Goal: Task Accomplishment & Management: Complete application form

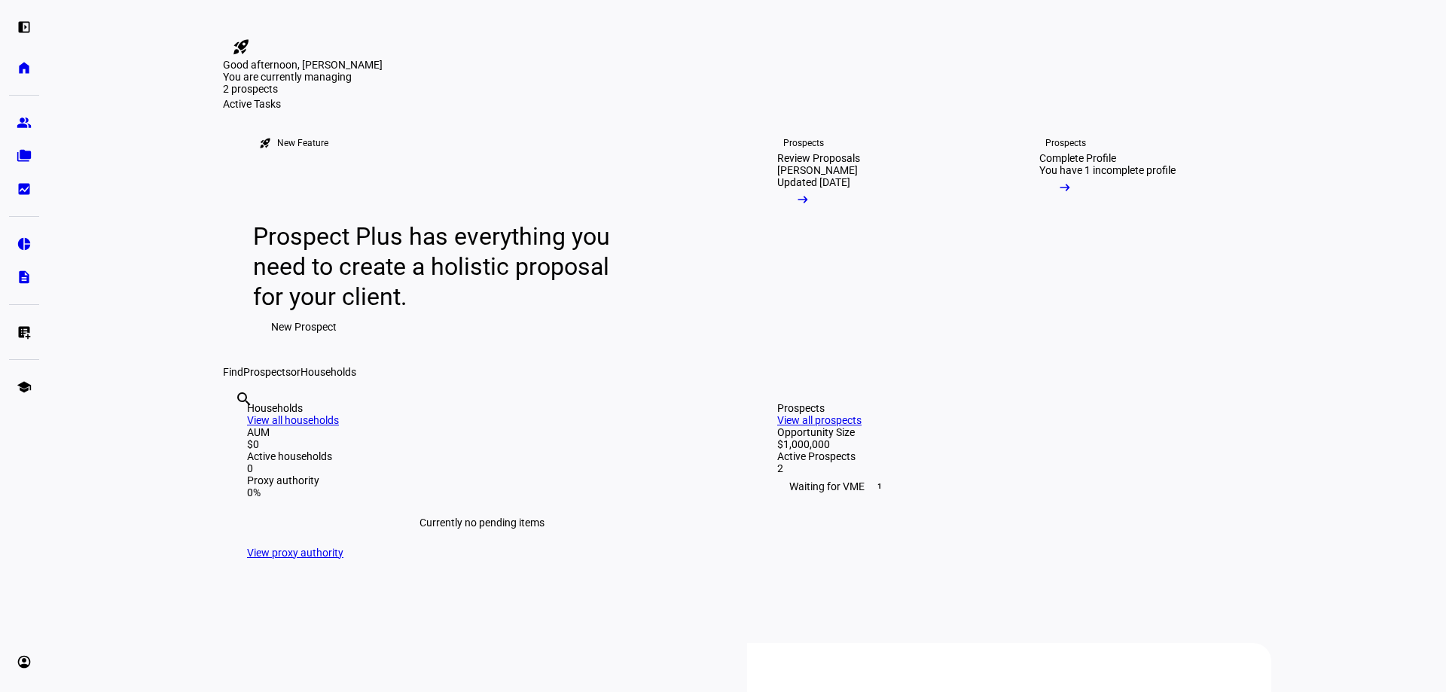
click at [279, 342] on span "New Prospect" at bounding box center [304, 327] width 66 height 30
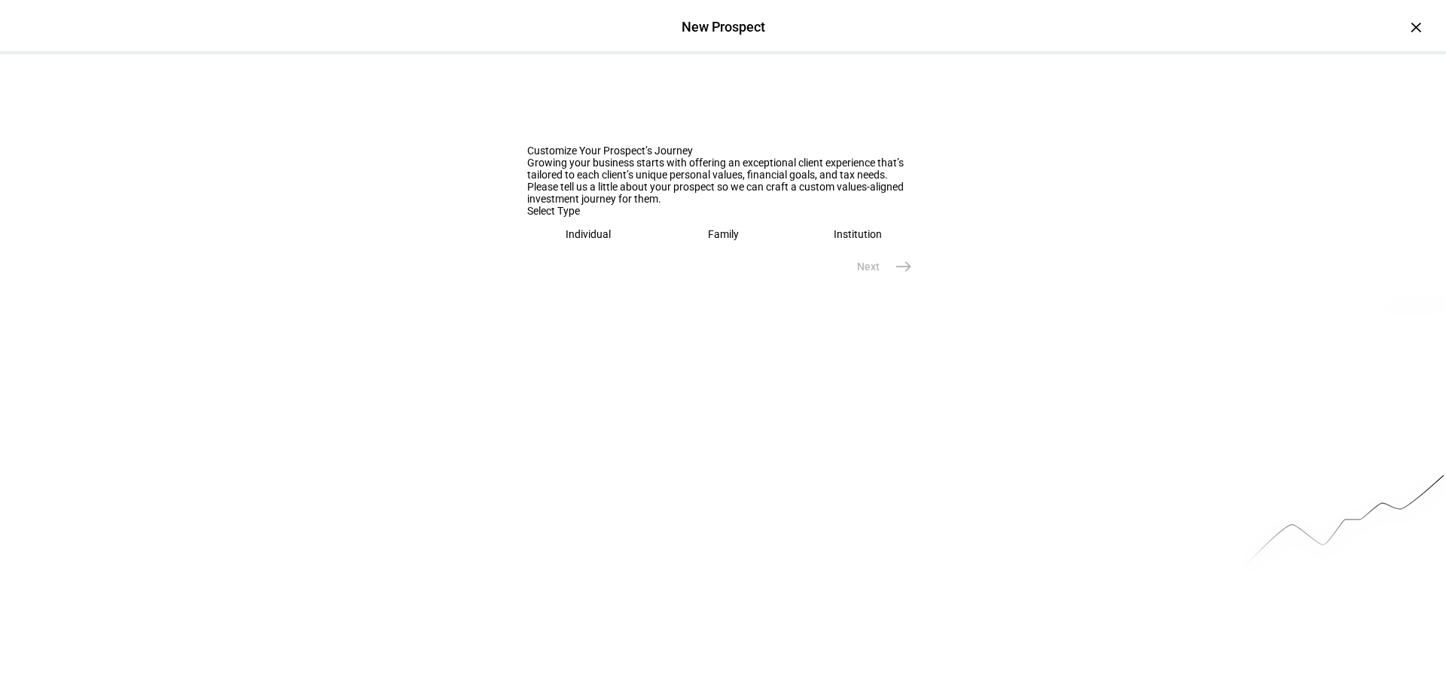
click at [566, 240] on div "Individual" at bounding box center [588, 234] width 45 height 12
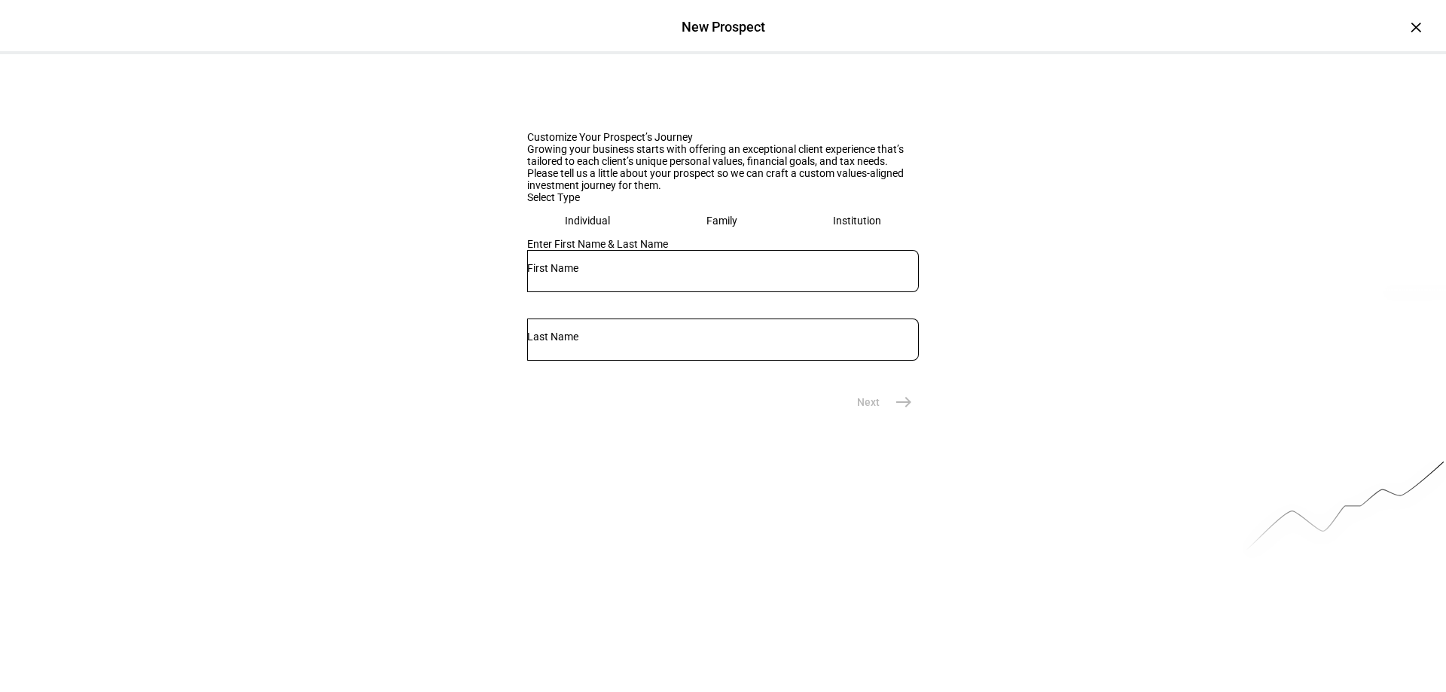
scroll to position [17, 0]
click at [574, 270] on input "text" at bounding box center [723, 264] width 392 height 12
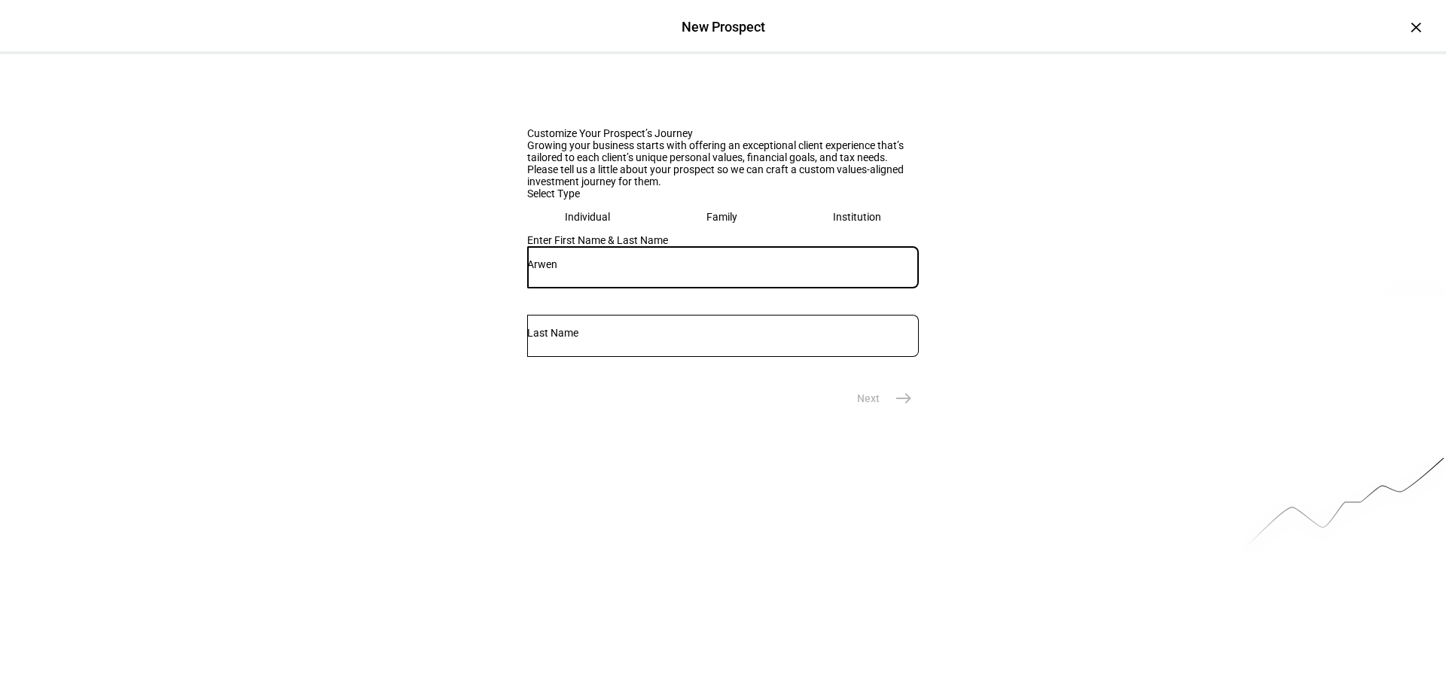
type input "Arwen"
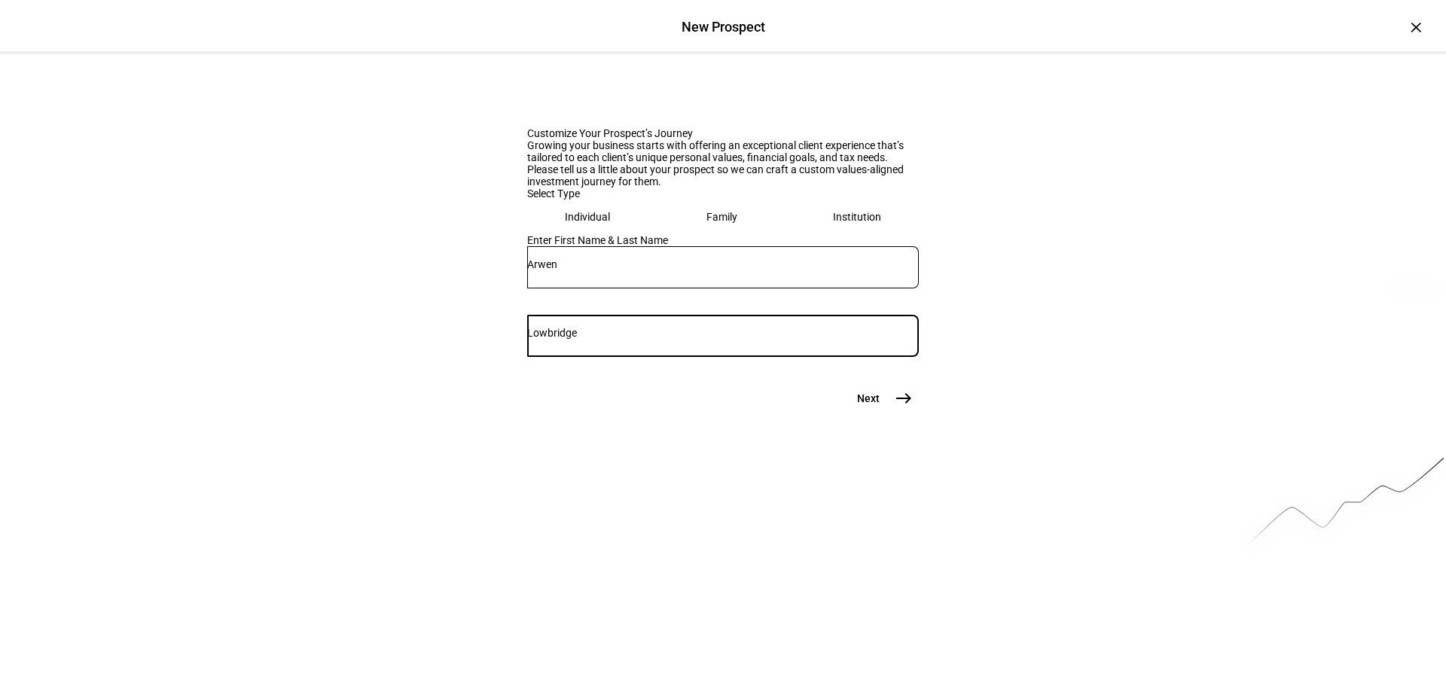
type input "Lowbridge"
click at [905, 407] on mat-icon "east" at bounding box center [904, 398] width 18 height 18
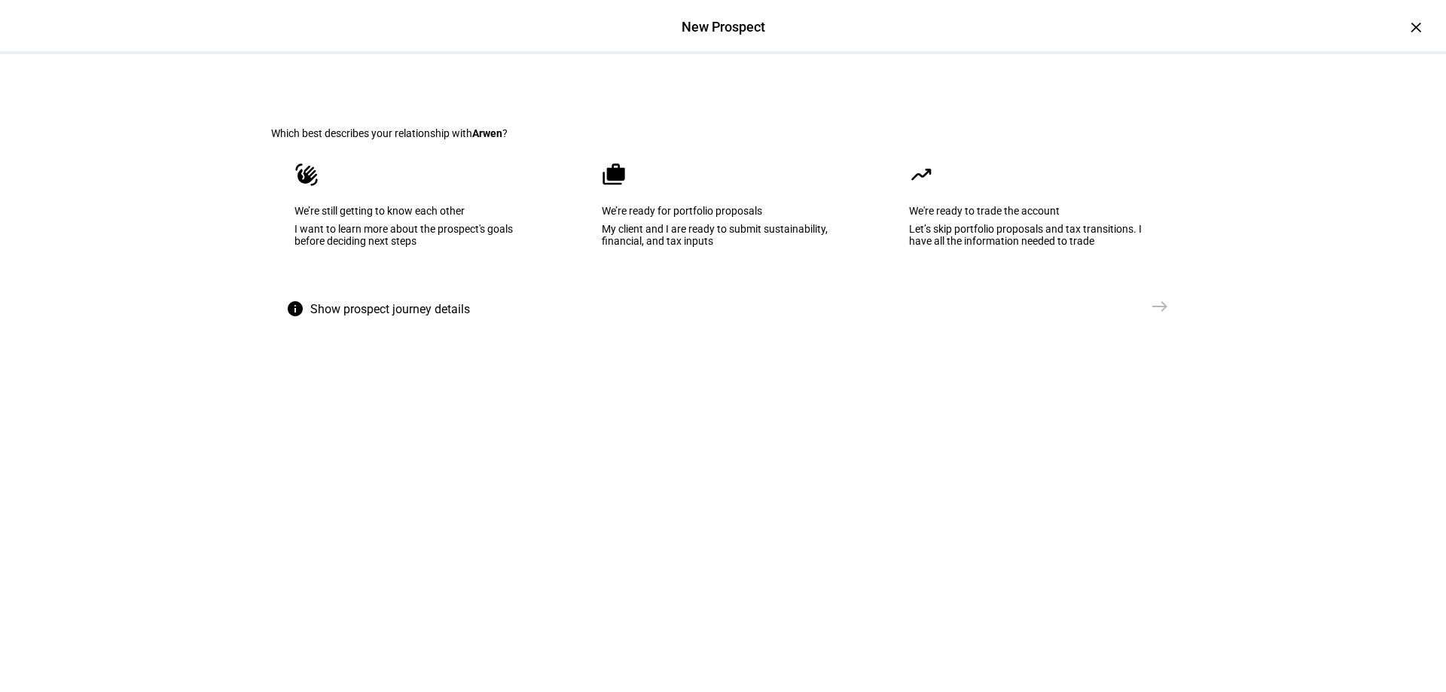
click at [395, 217] on div "We’re still getting to know each other" at bounding box center [415, 211] width 243 height 12
click at [1158, 322] on span "east" at bounding box center [1160, 306] width 30 height 30
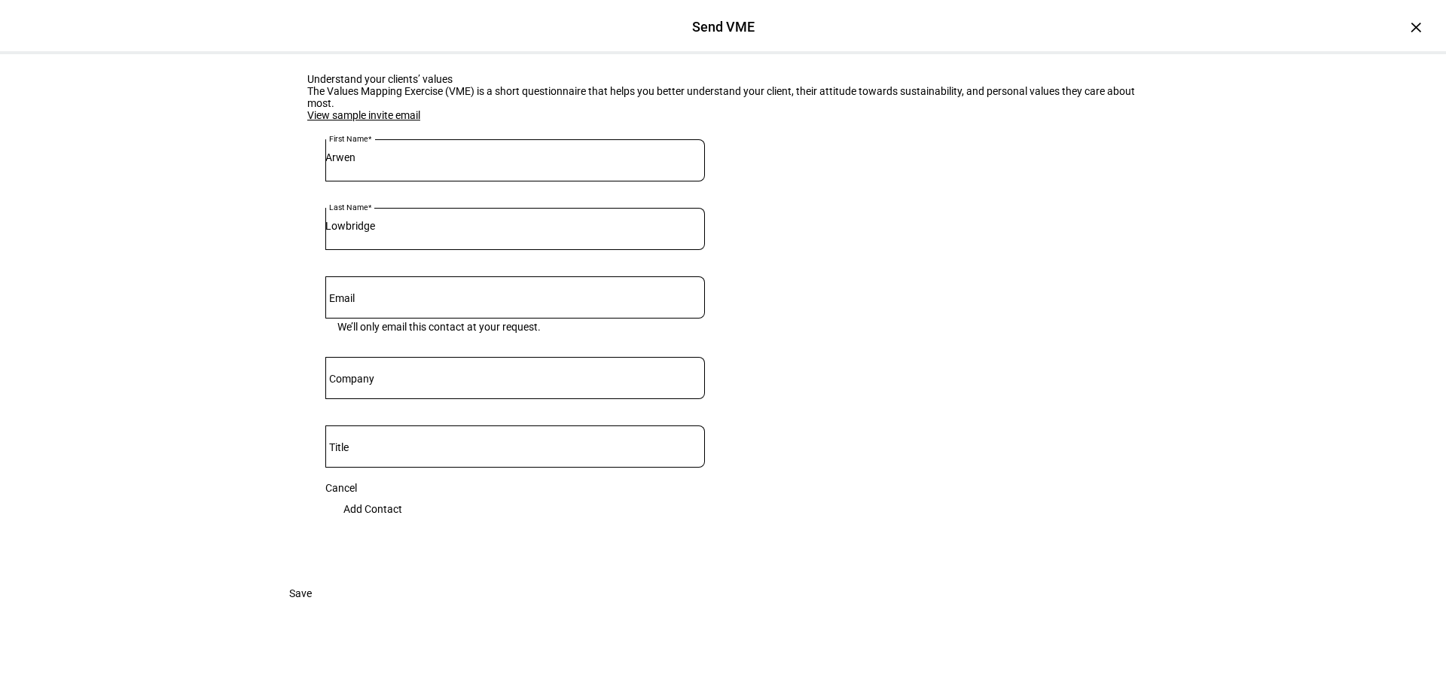
click at [414, 301] on input "Email" at bounding box center [515, 294] width 380 height 12
type input "[EMAIL_ADDRESS][DOMAIN_NAME]"
click at [330, 609] on span at bounding box center [300, 593] width 59 height 30
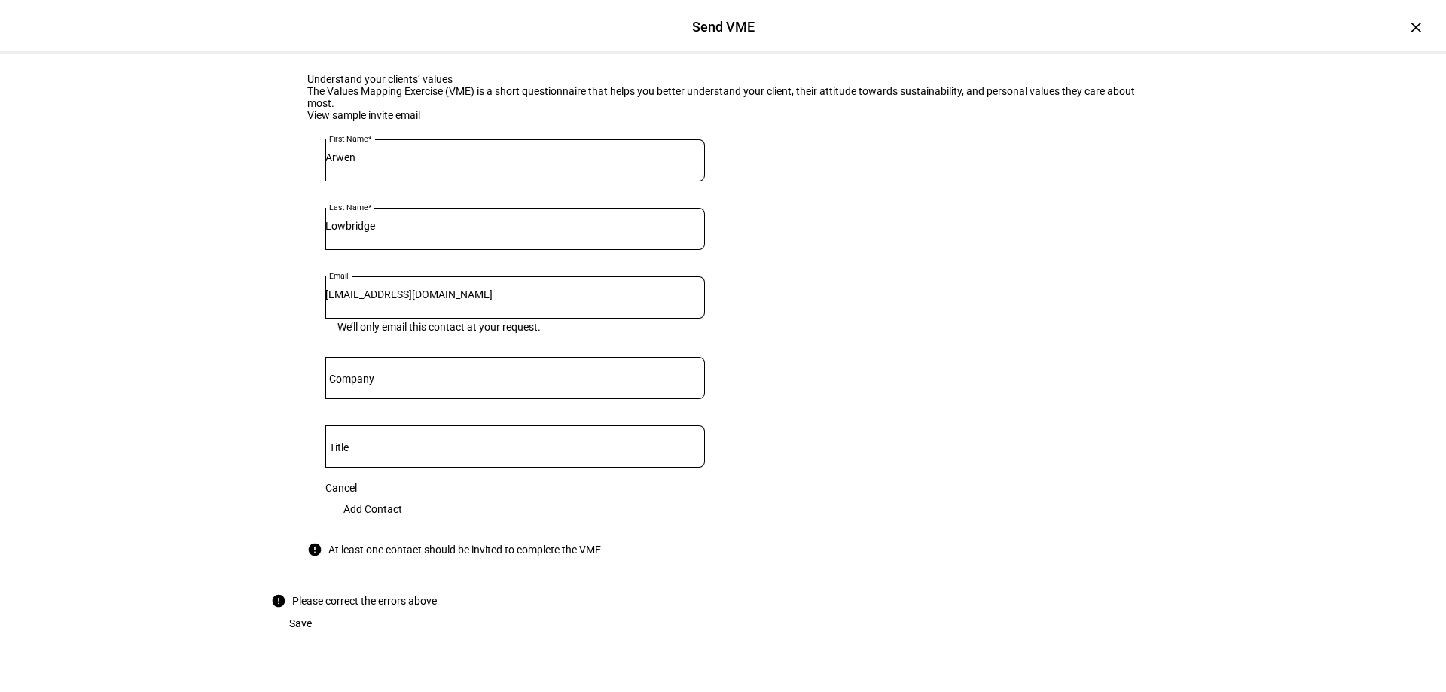
click at [402, 494] on span "Add Contact" at bounding box center [372, 509] width 59 height 30
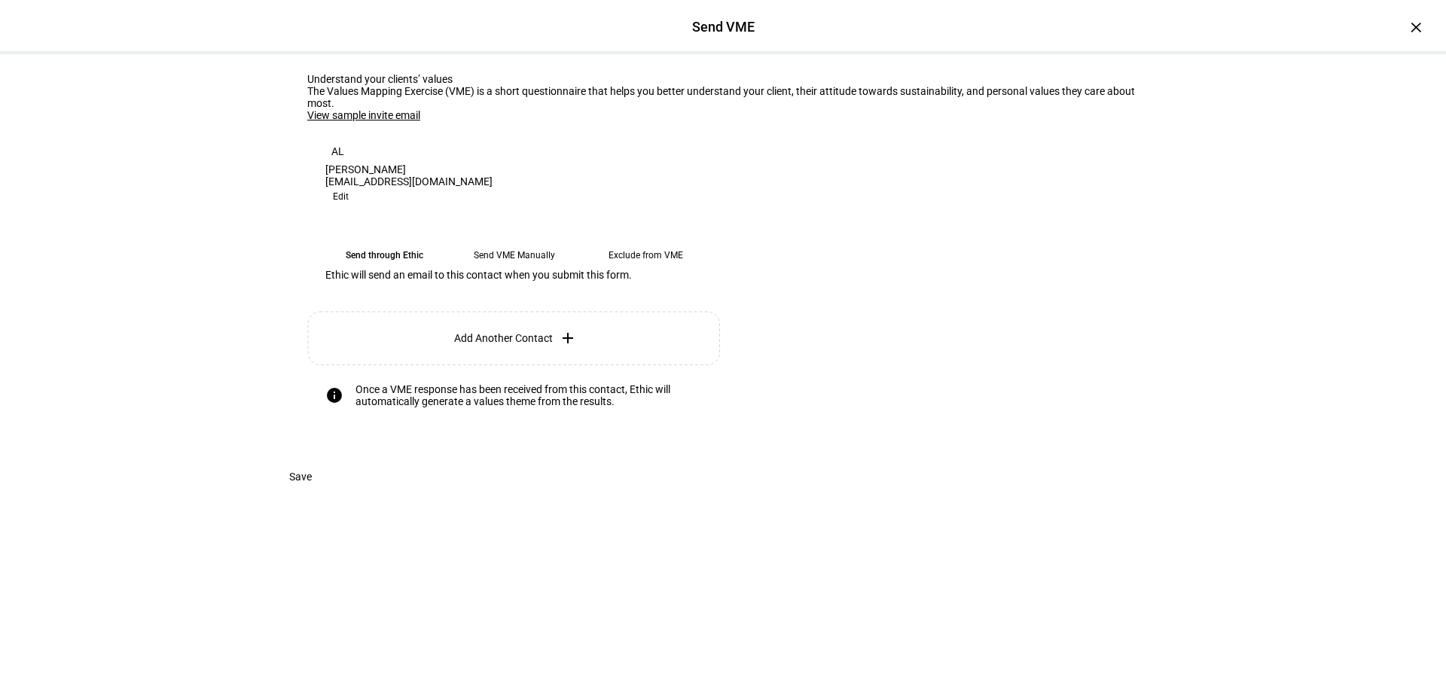
click at [370, 121] on link "View sample invite email" at bounding box center [363, 115] width 113 height 12
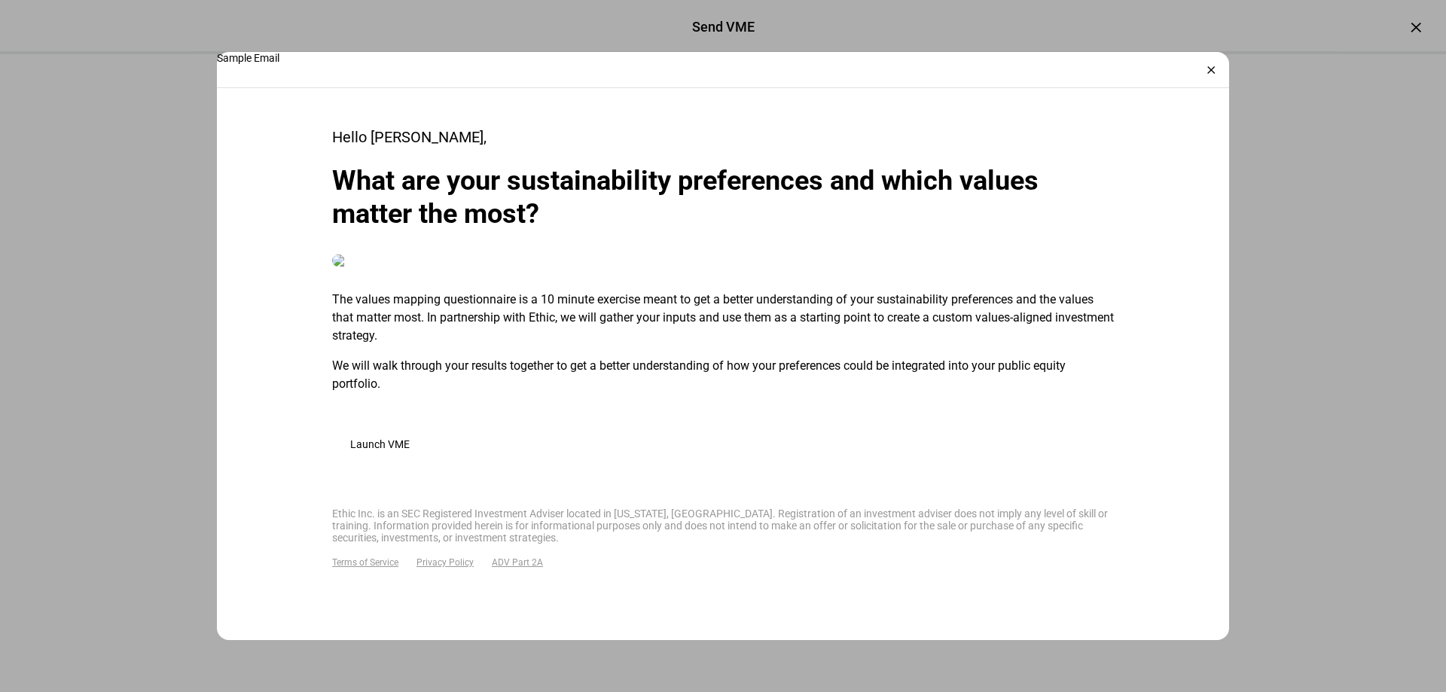
scroll to position [648, 0]
click at [1204, 73] on div "×" at bounding box center [1211, 70] width 24 height 24
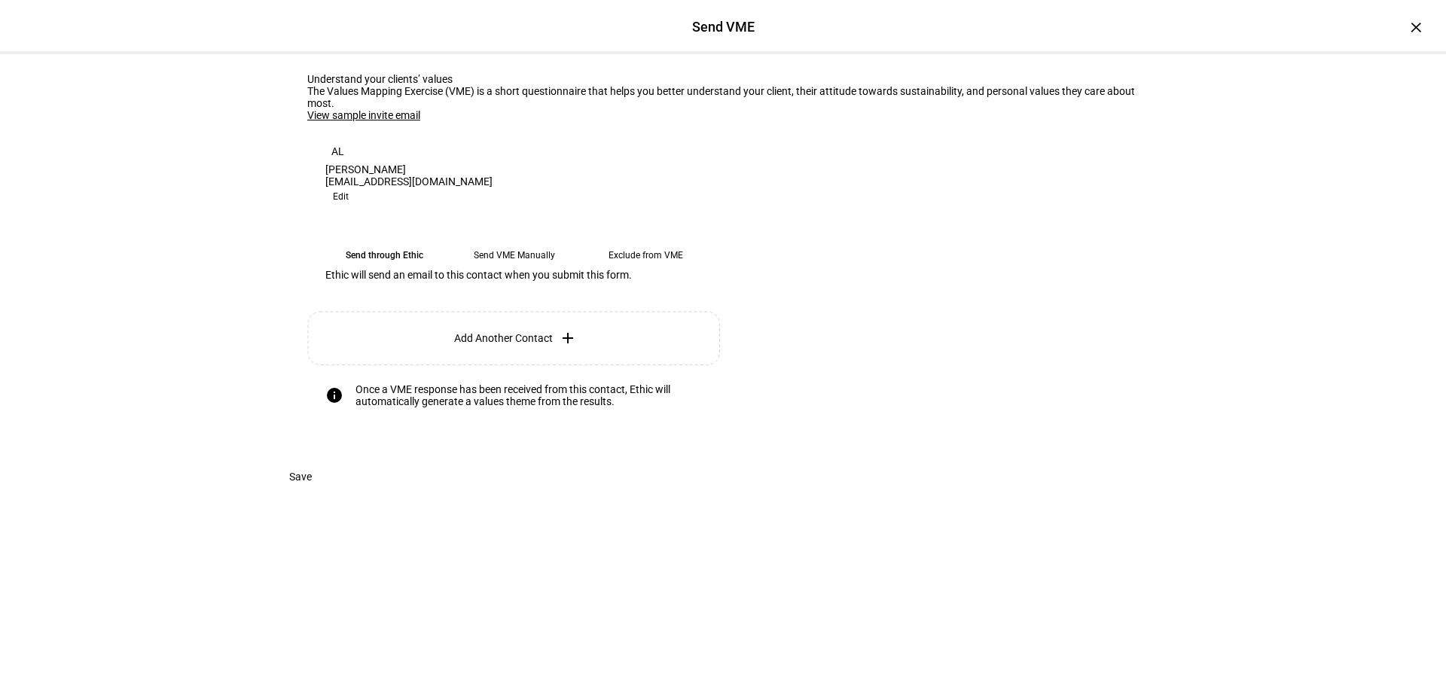
drag, startPoint x: 1149, startPoint y: 633, endPoint x: 1095, endPoint y: 615, distance: 56.2
click at [312, 492] on span "Save" at bounding box center [300, 477] width 23 height 30
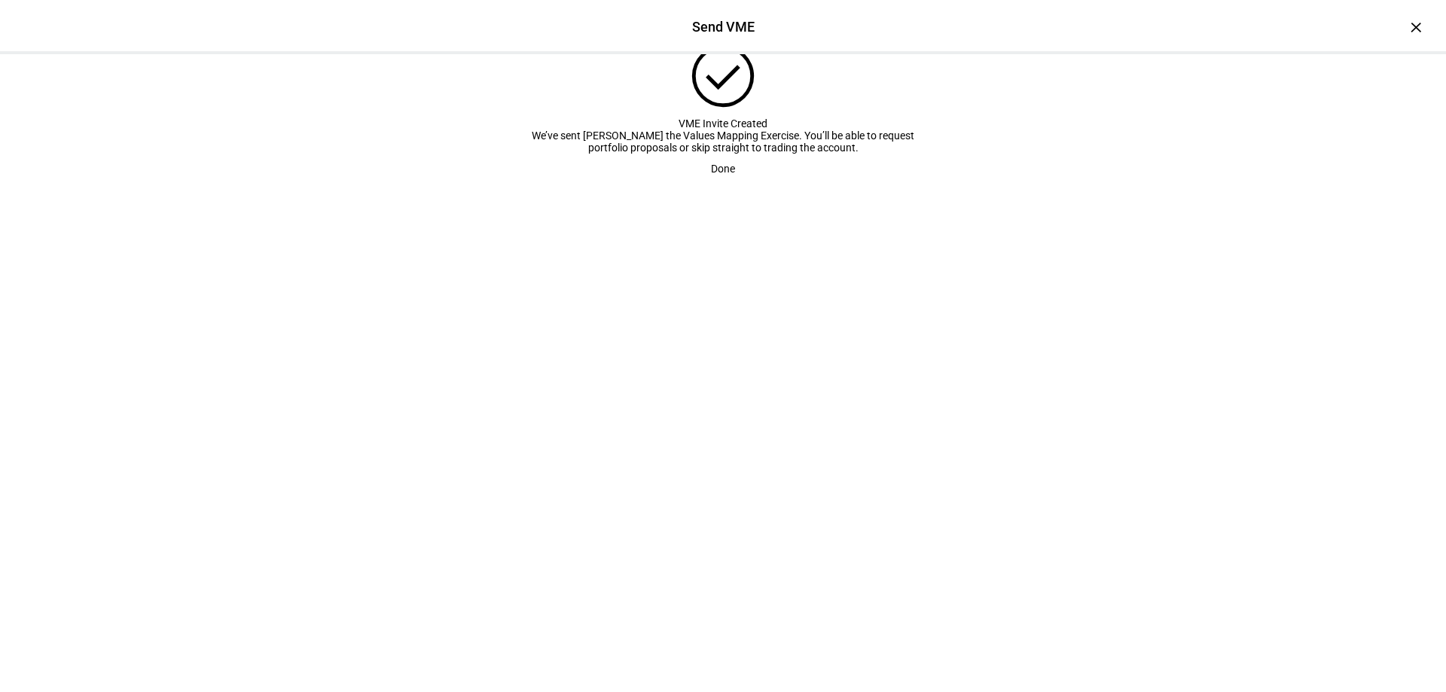
scroll to position [17, 0]
click at [714, 184] on span "Done" at bounding box center [723, 169] width 24 height 30
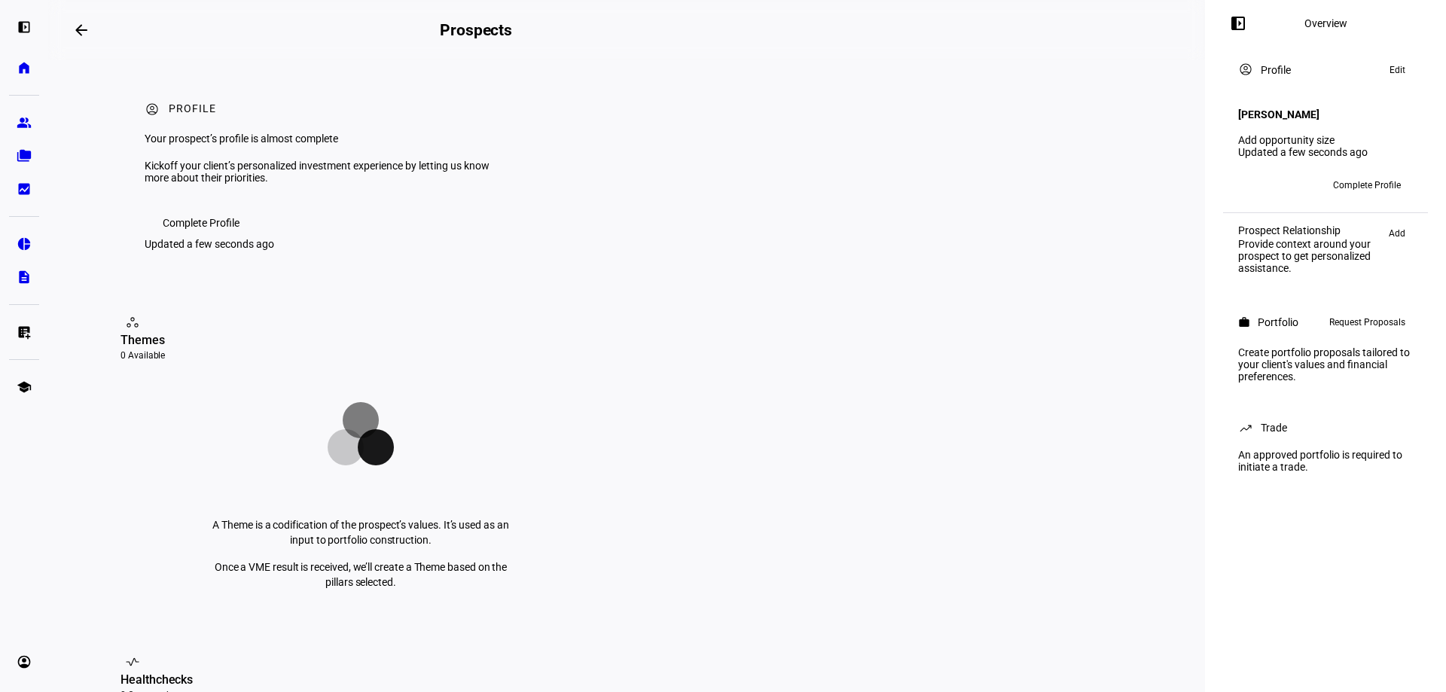
click at [1366, 173] on span "Complete Profile" at bounding box center [1367, 185] width 68 height 24
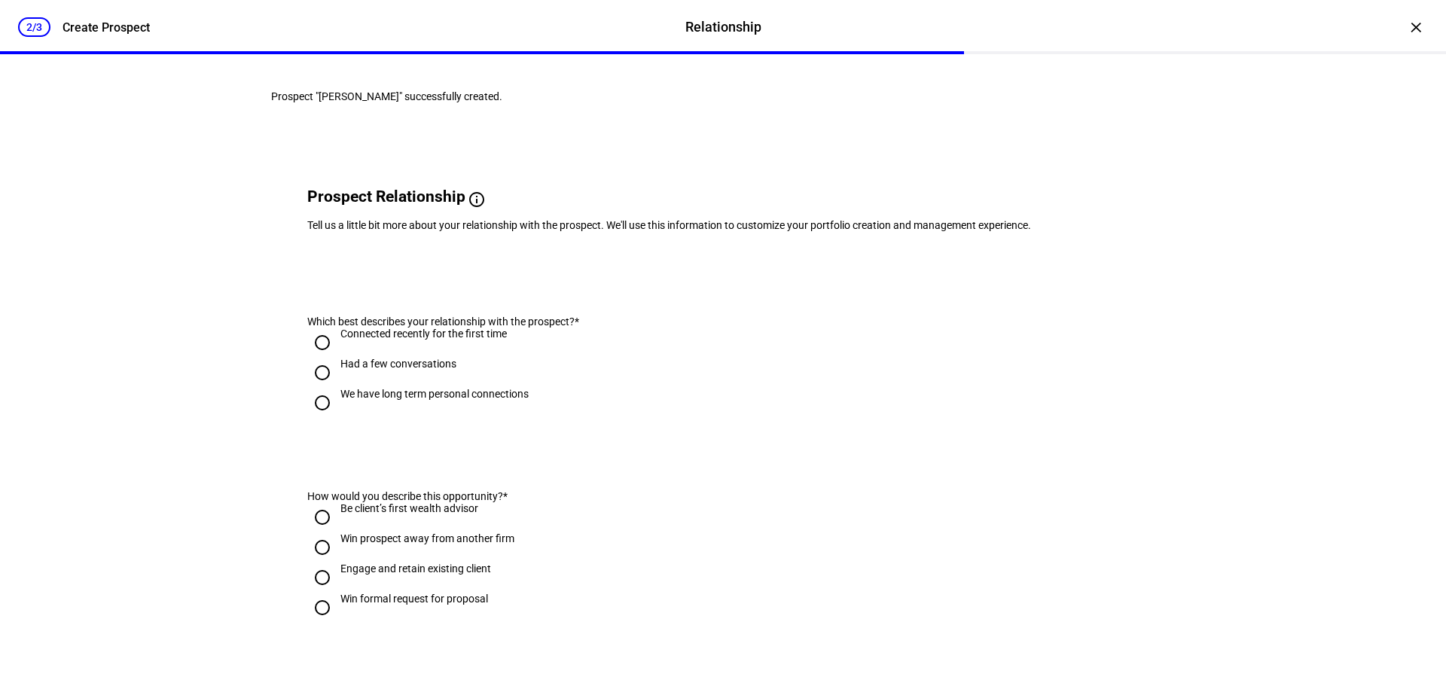
scroll to position [75, 0]
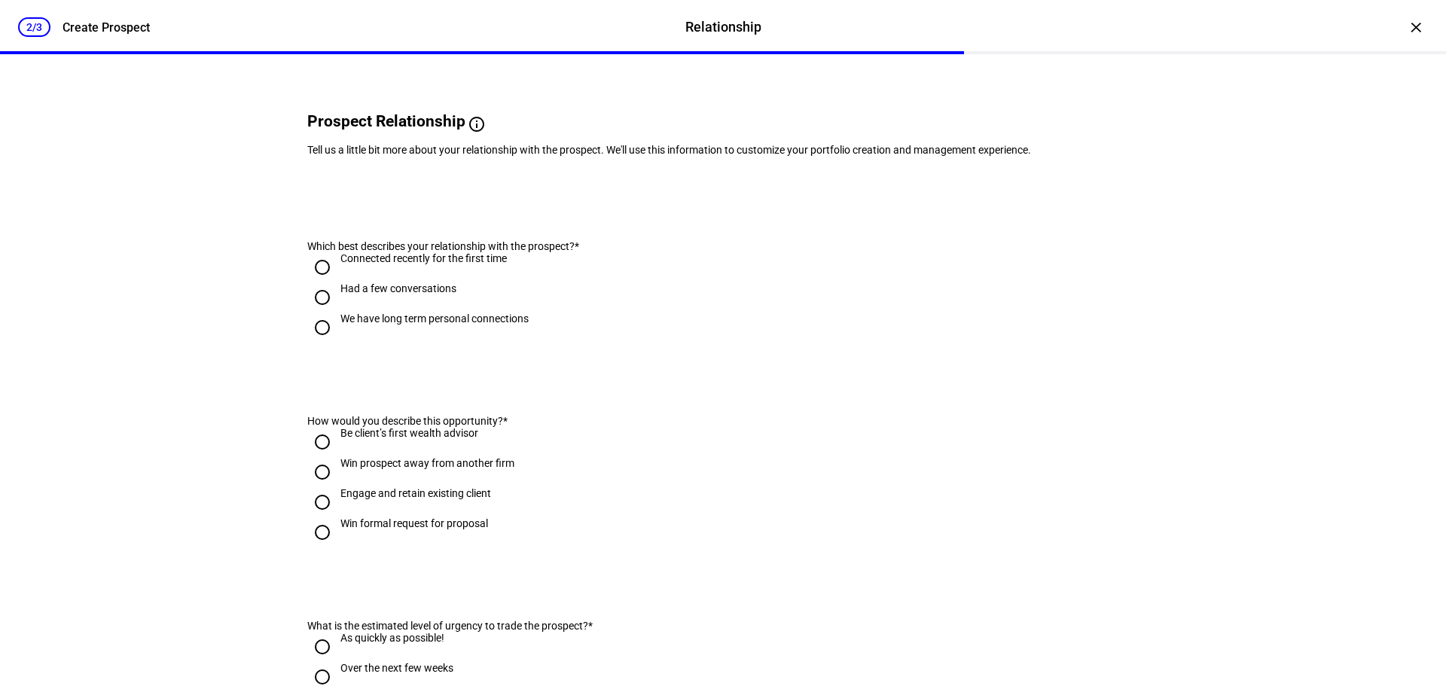
click at [319, 282] on input "Connected recently for the first time" at bounding box center [322, 267] width 30 height 30
radio input "true"
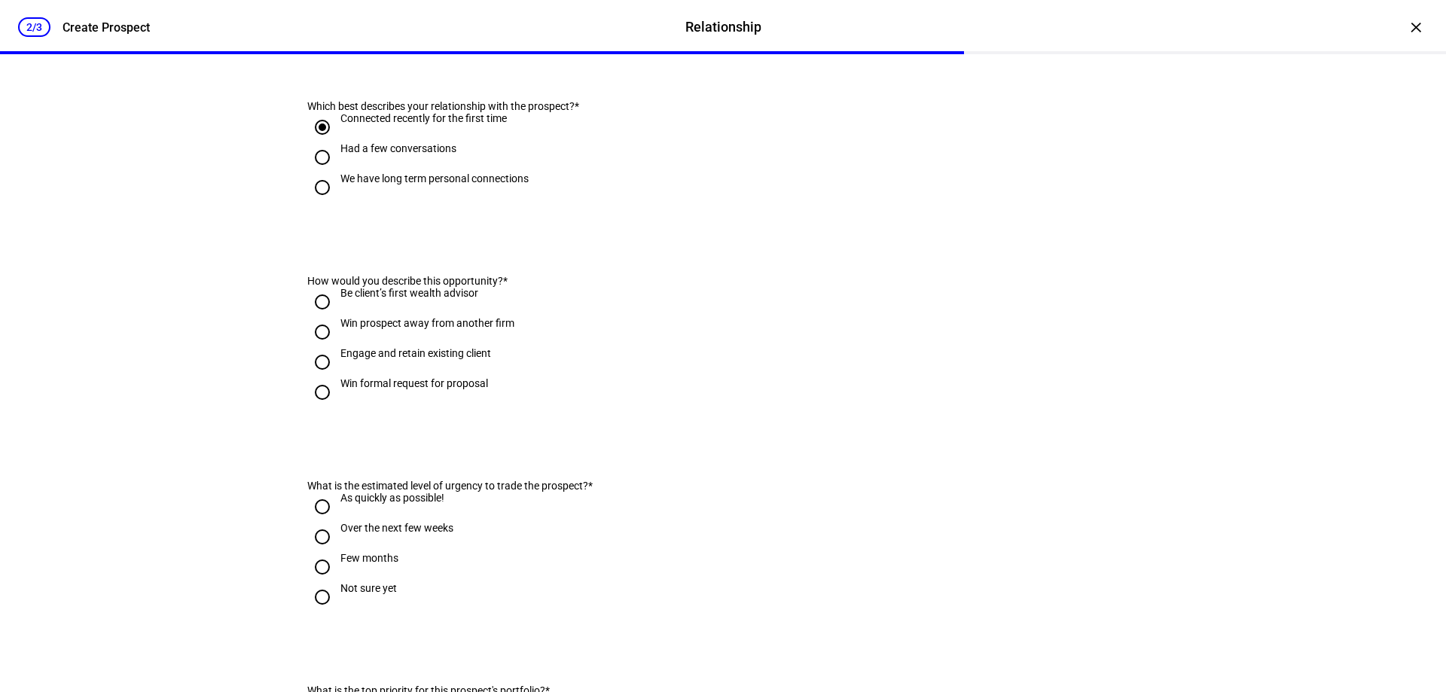
scroll to position [226, 0]
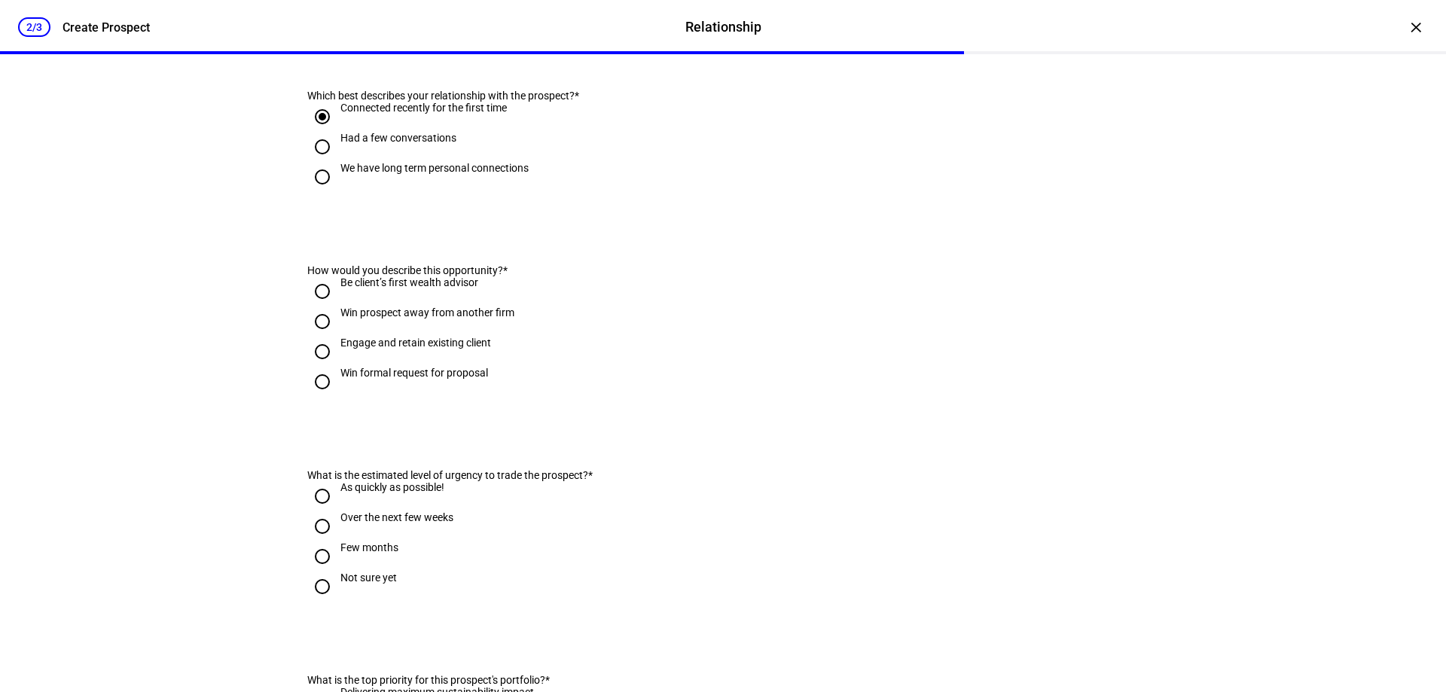
click at [314, 337] on input "Win prospect away from another firm" at bounding box center [322, 322] width 30 height 30
radio input "true"
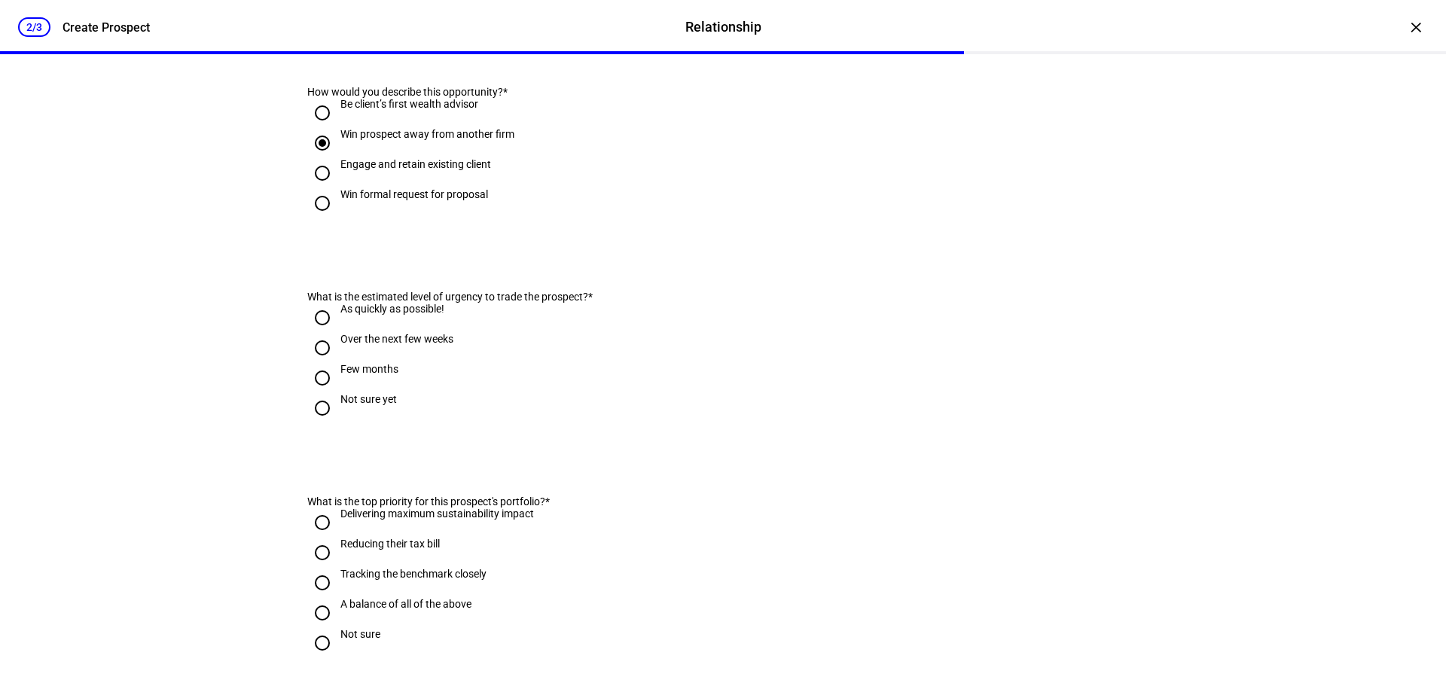
scroll to position [452, 0]
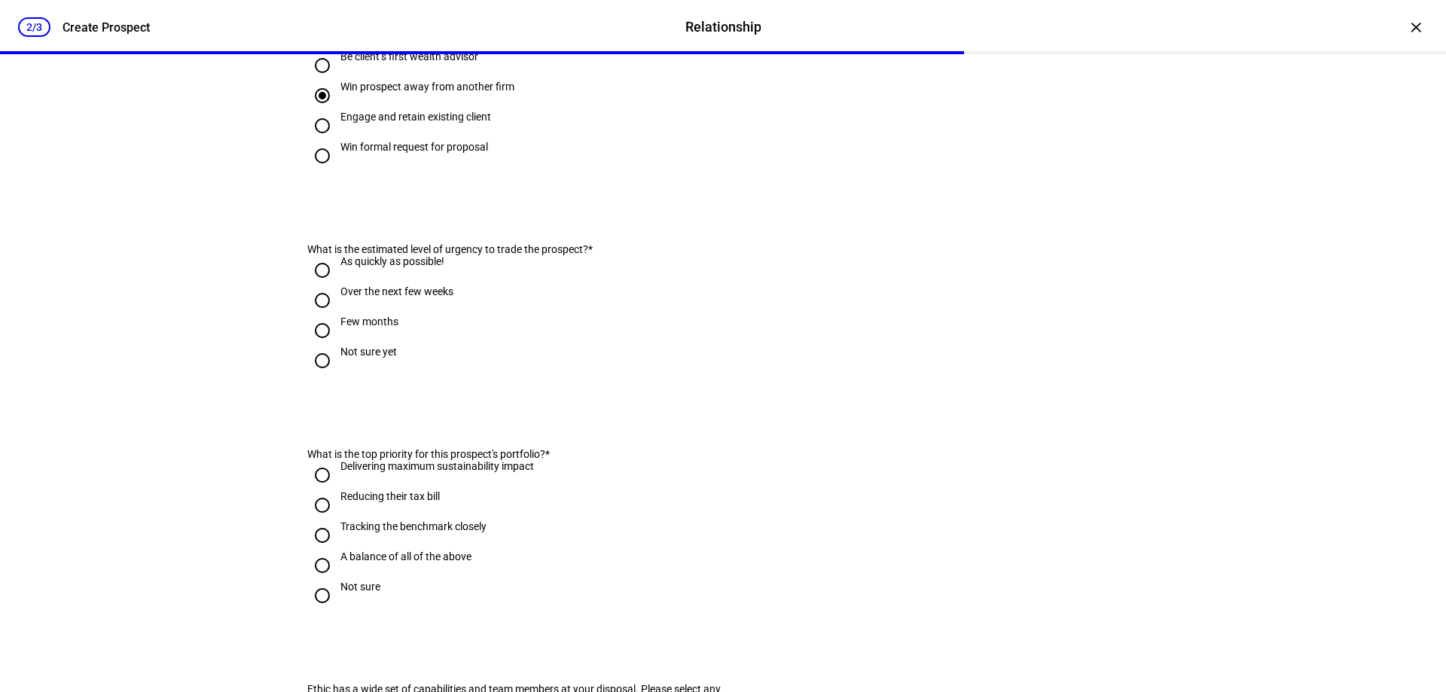
click at [313, 285] on input "As quickly as possible!" at bounding box center [322, 270] width 30 height 30
radio input "true"
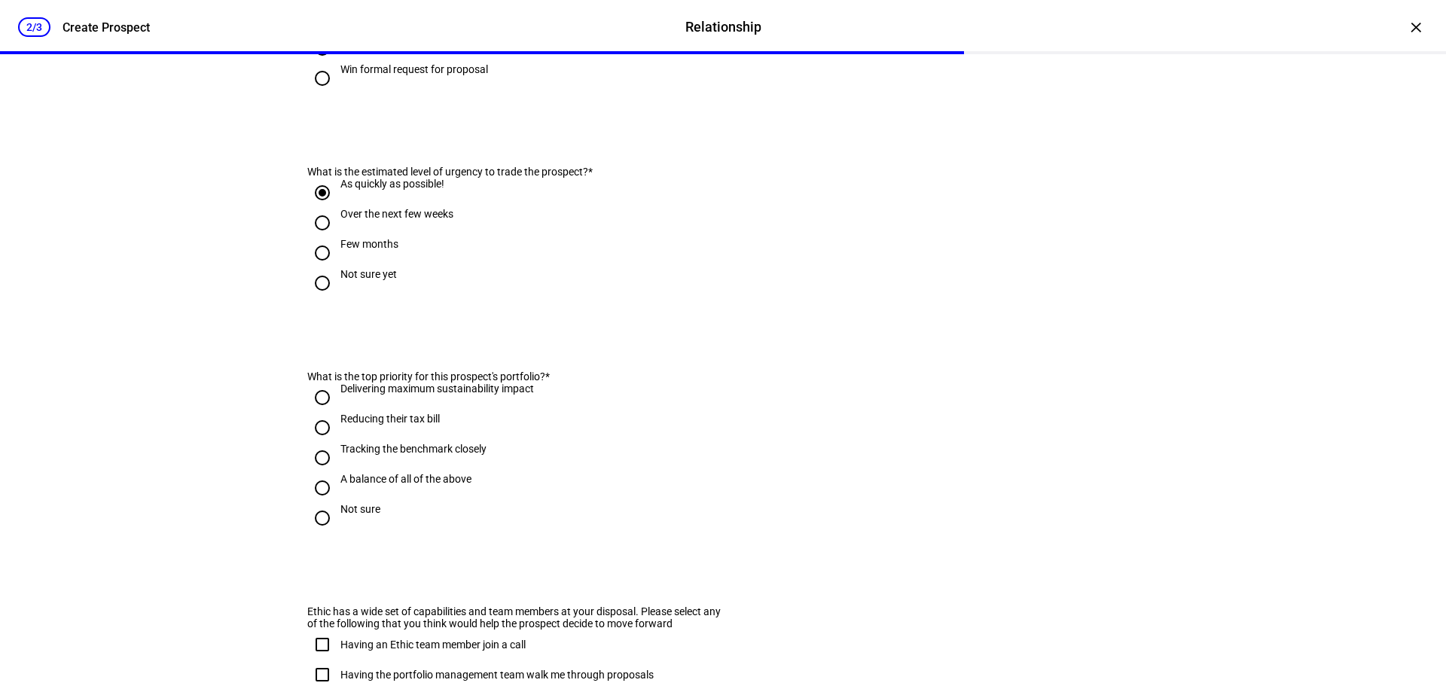
scroll to position [603, 0]
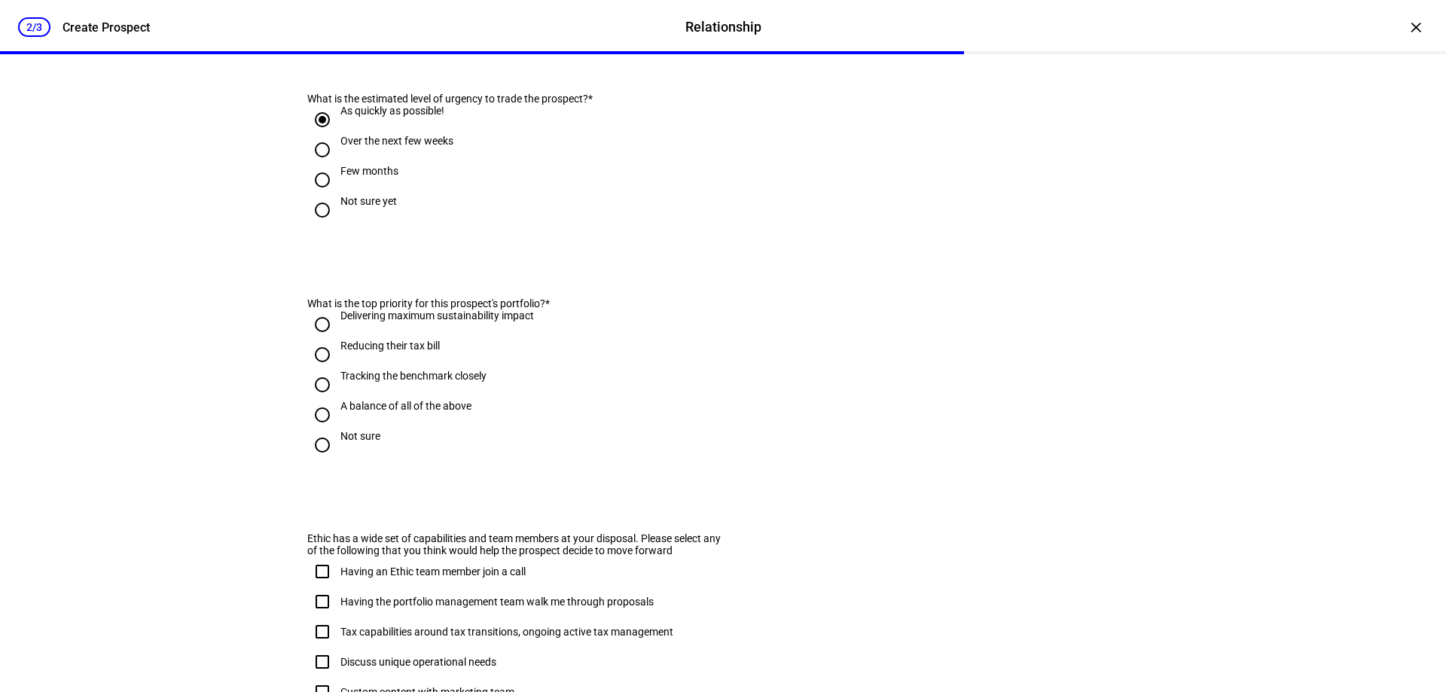
click at [313, 165] on input "Over the next few weeks" at bounding box center [322, 150] width 30 height 30
radio input "true"
click at [318, 340] on input "Delivering maximum sustainability impact" at bounding box center [322, 325] width 30 height 30
radio input "true"
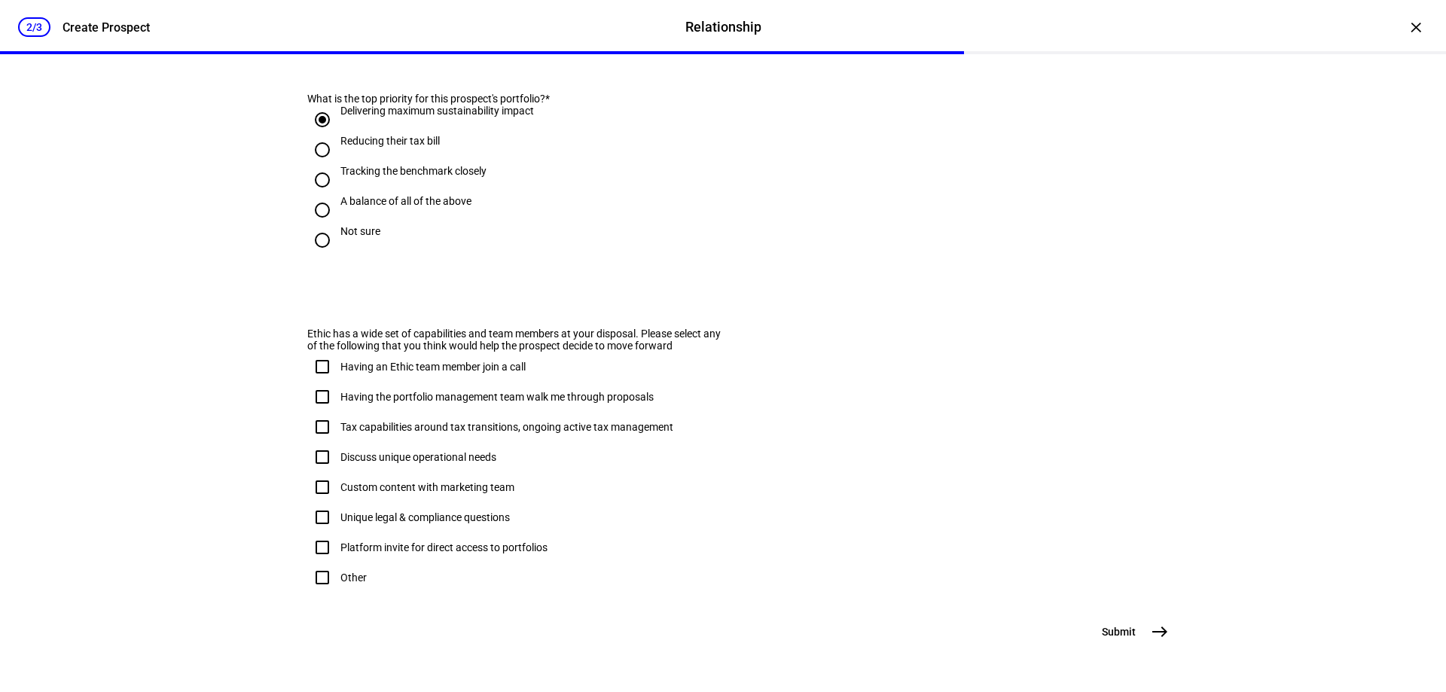
scroll to position [887, 0]
click at [317, 563] on input "Other" at bounding box center [322, 578] width 30 height 30
checkbox input "true"
click at [1155, 635] on mat-icon "east" at bounding box center [1160, 632] width 18 height 18
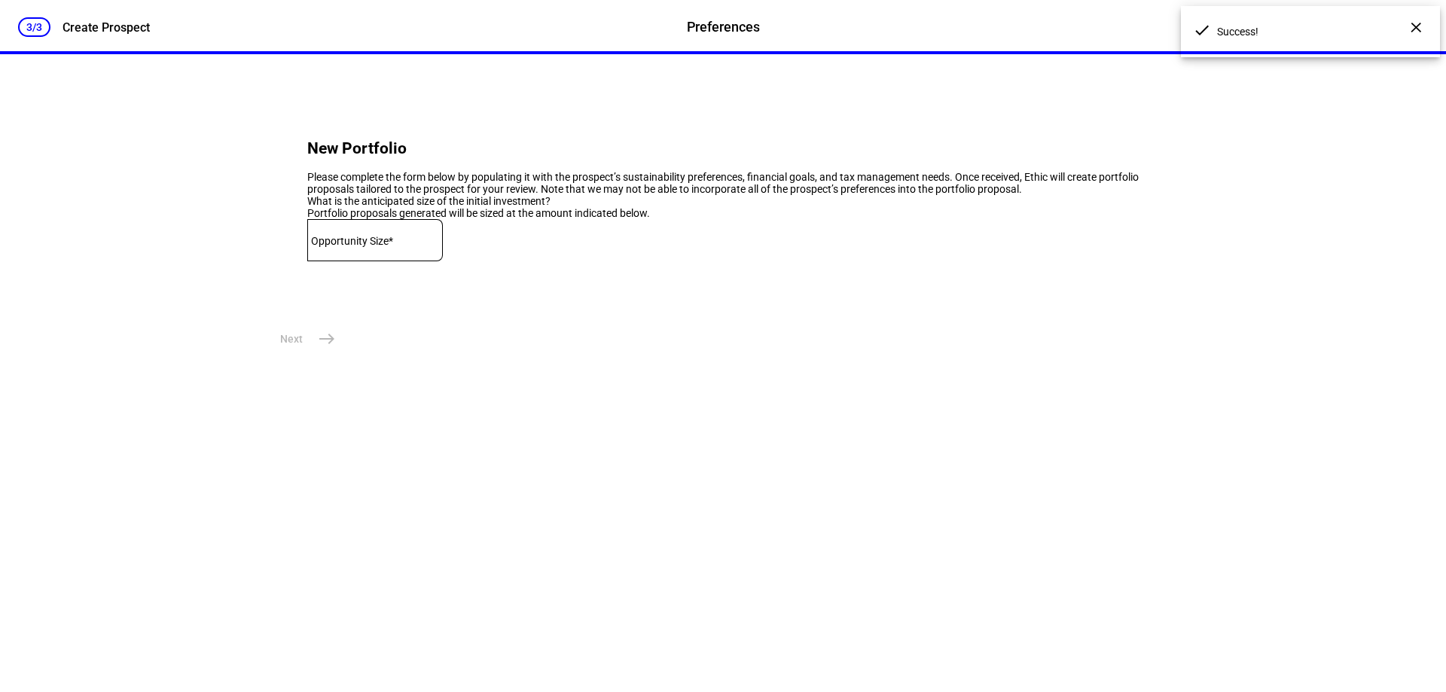
scroll to position [0, 0]
click at [383, 247] on mat-label "Opportunity Size*" at bounding box center [352, 241] width 82 height 12
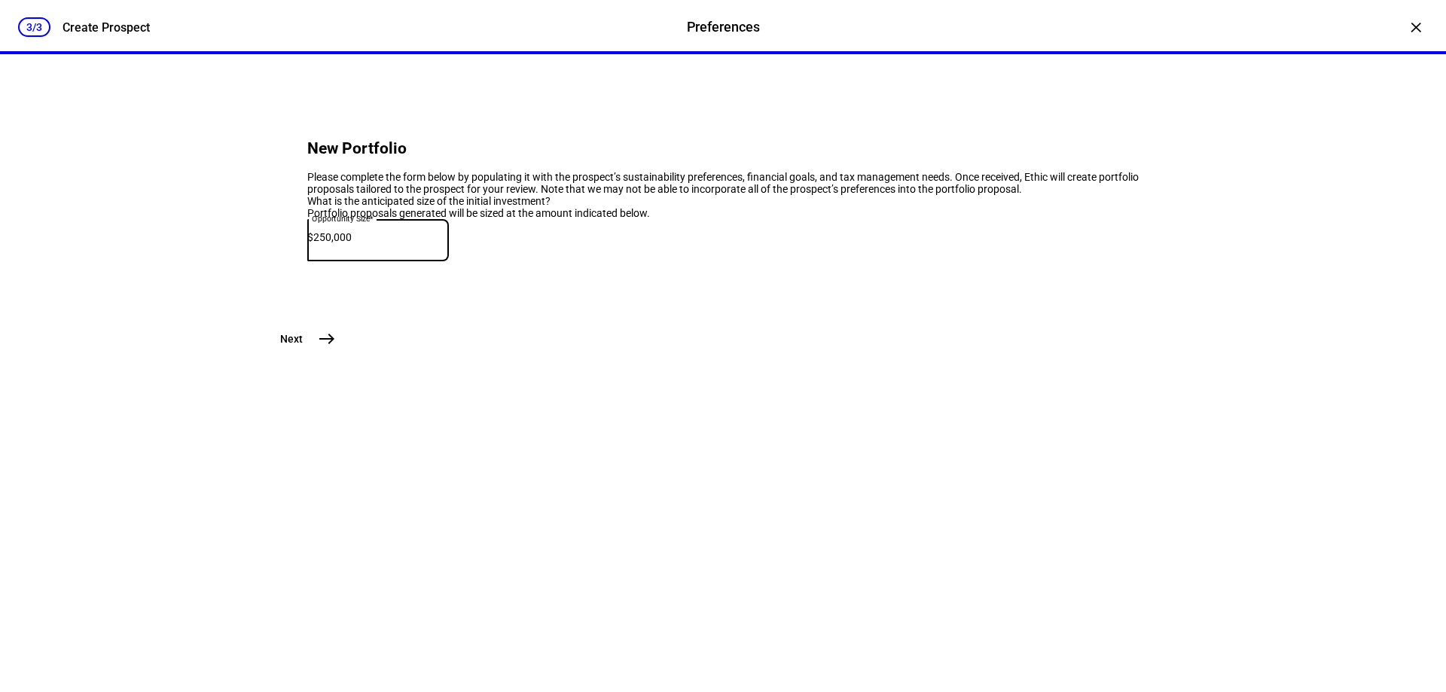
type input "250,000"
click at [324, 348] on mat-icon "east" at bounding box center [327, 339] width 18 height 18
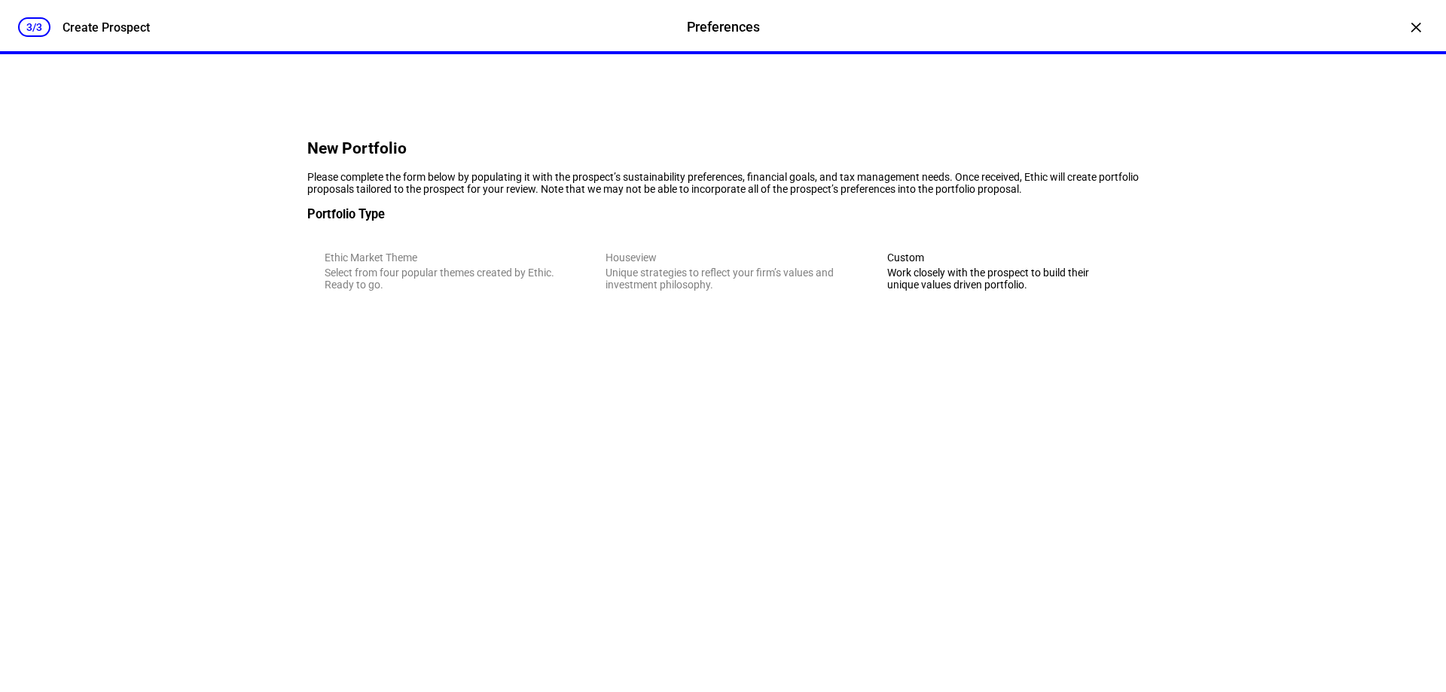
click at [960, 291] on div "Work closely with the prospect to build their unique values driven portfolio." at bounding box center [1004, 279] width 234 height 24
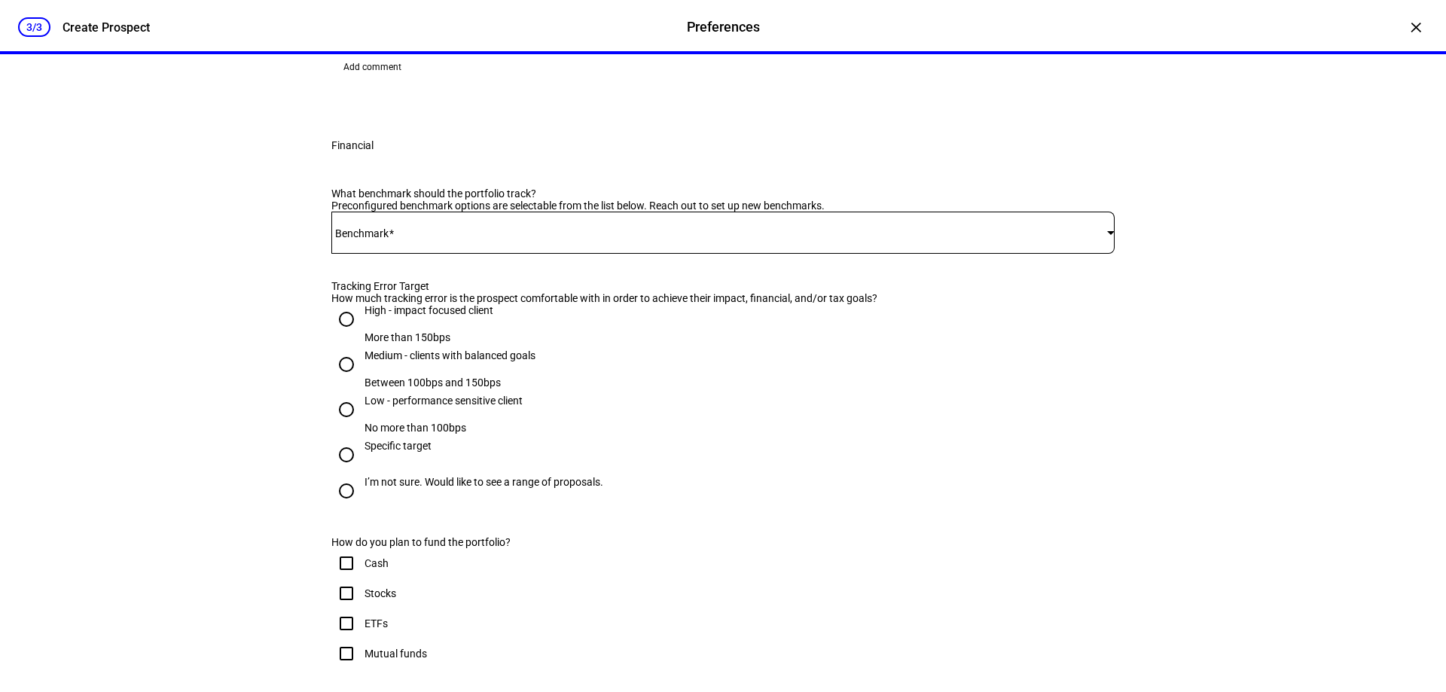
scroll to position [904, 0]
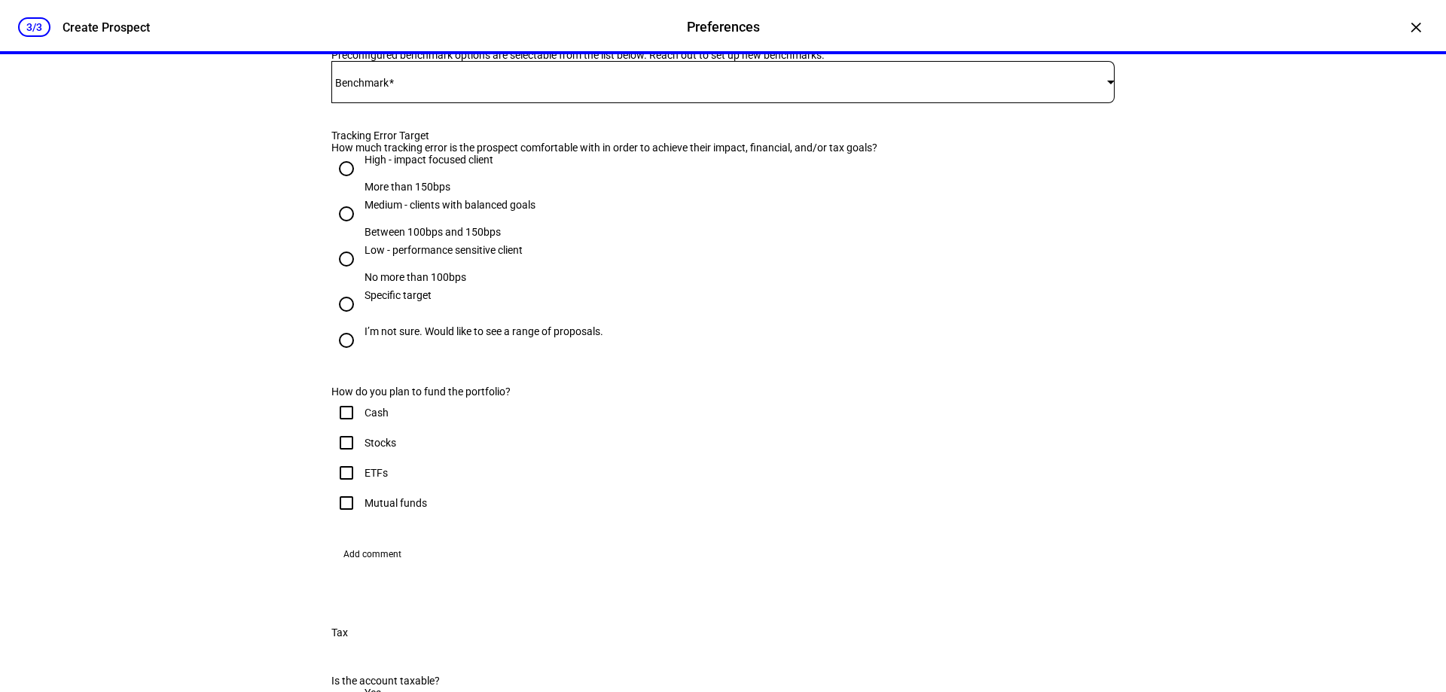
click at [420, 88] on span at bounding box center [719, 82] width 776 height 12
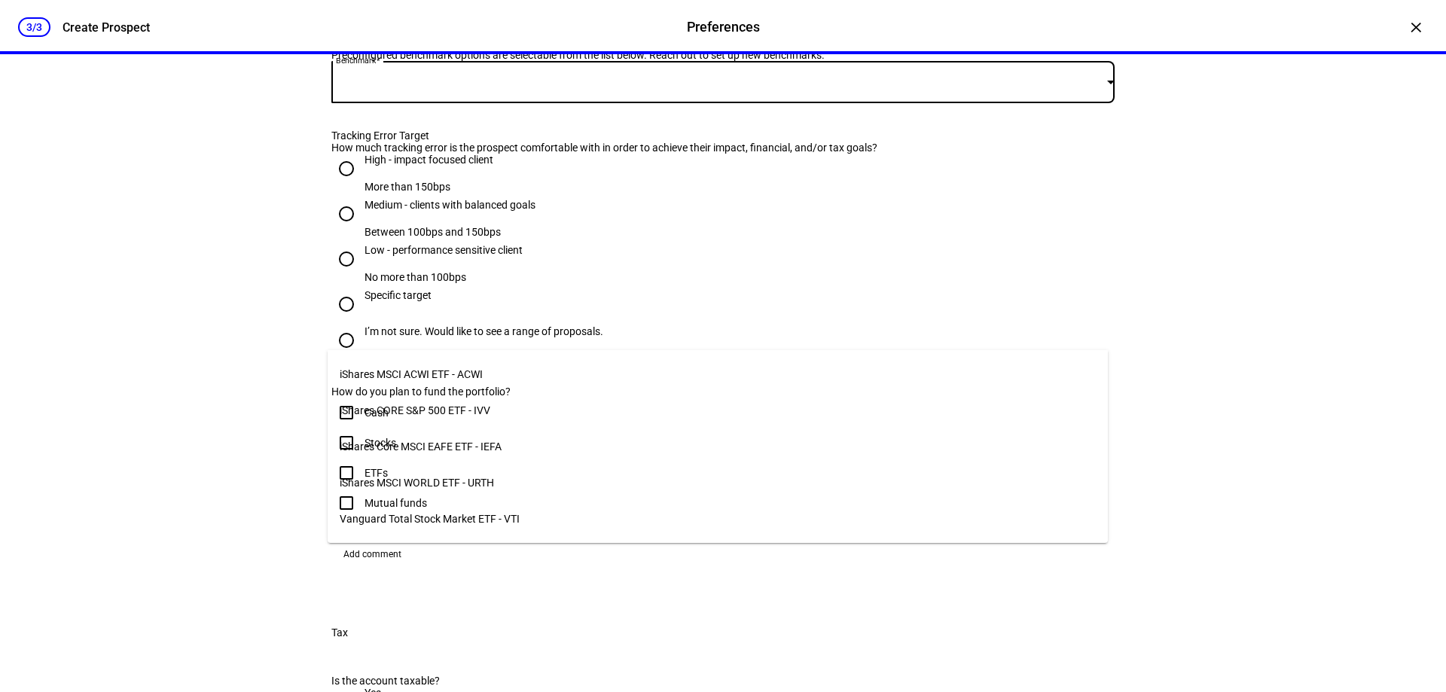
click at [468, 407] on span "iShares CORE S&P 500 ETF - IVV" at bounding box center [415, 410] width 151 height 12
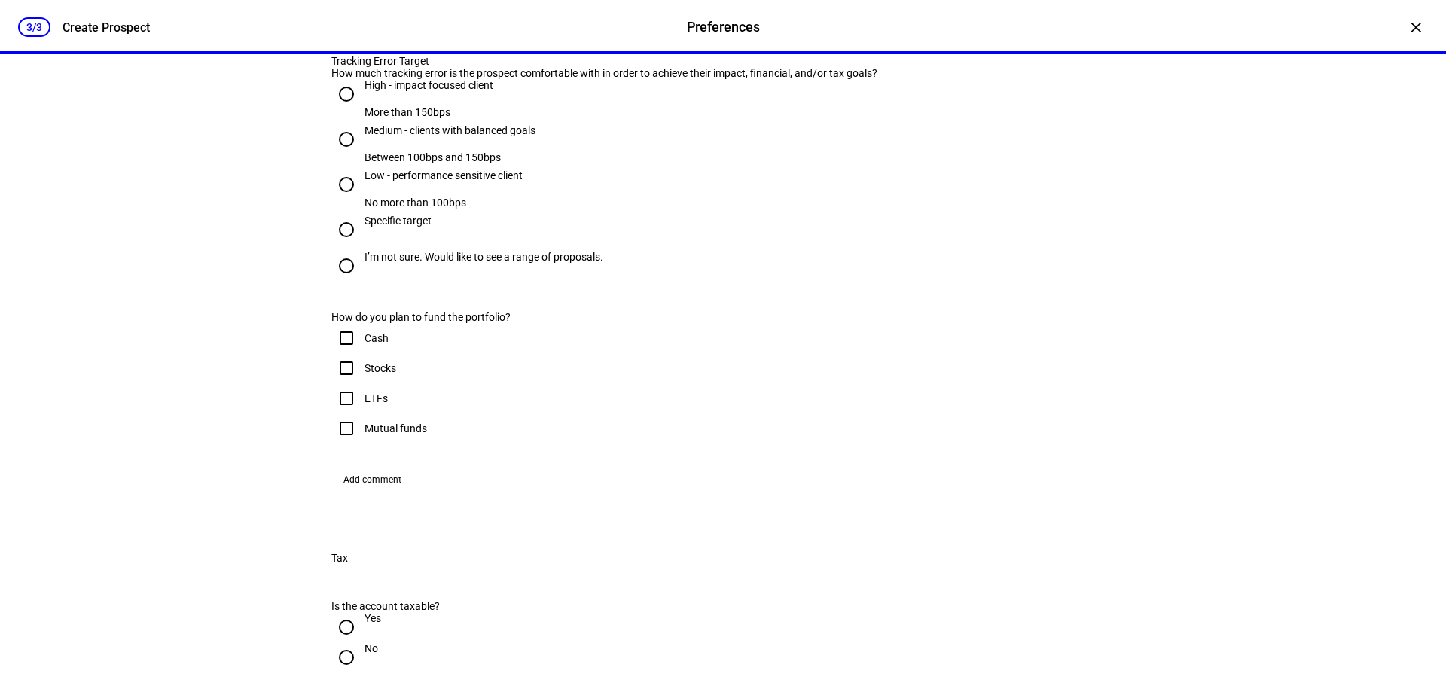
scroll to position [979, 0]
click at [346, 108] on input "High - impact focused client More than 150bps" at bounding box center [346, 93] width 30 height 30
radio input "true"
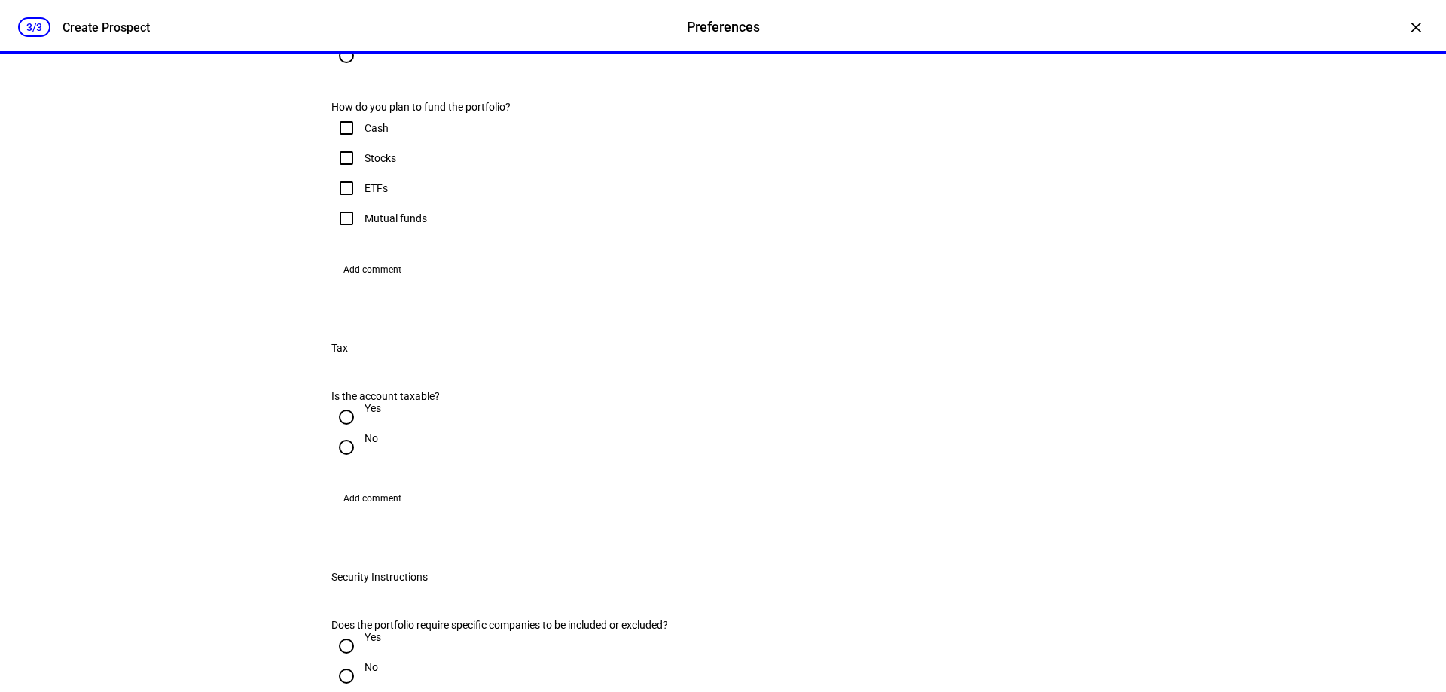
scroll to position [1280, 0]
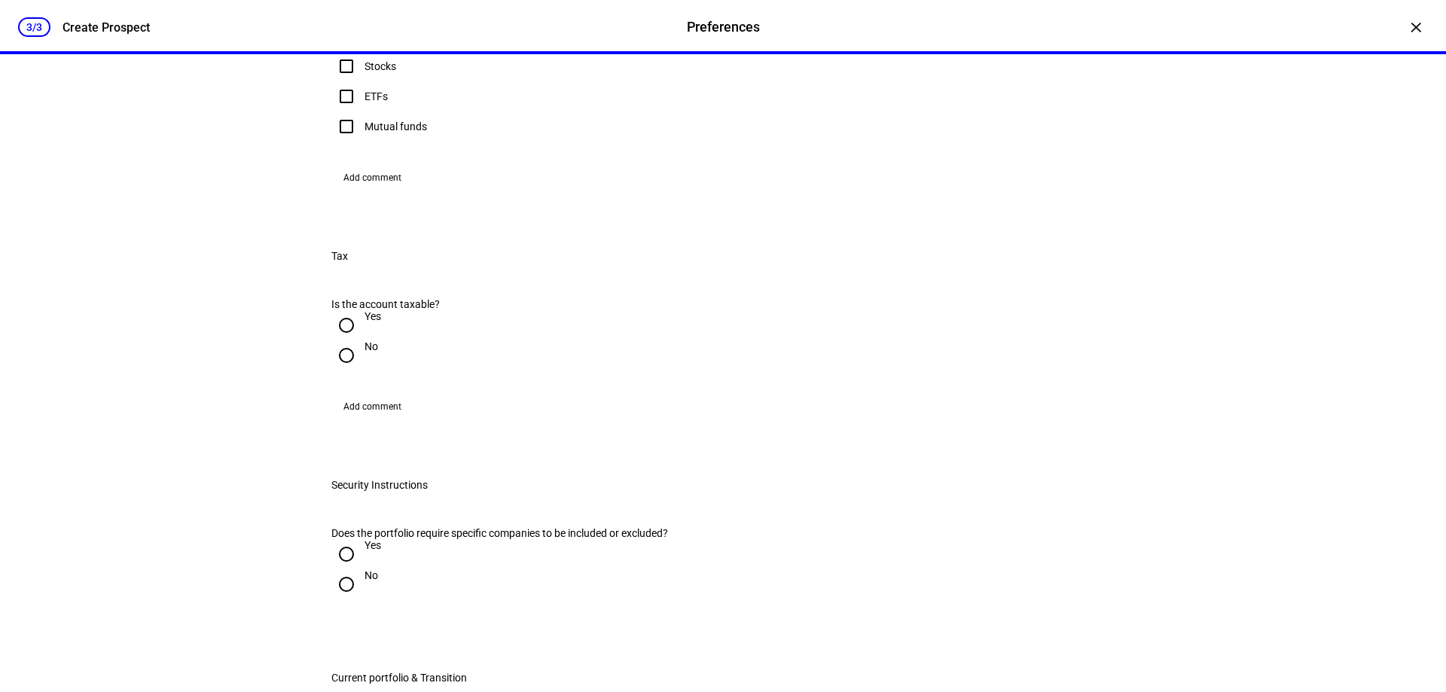
click at [343, 81] on input "Stocks" at bounding box center [346, 66] width 30 height 30
checkbox input "true"
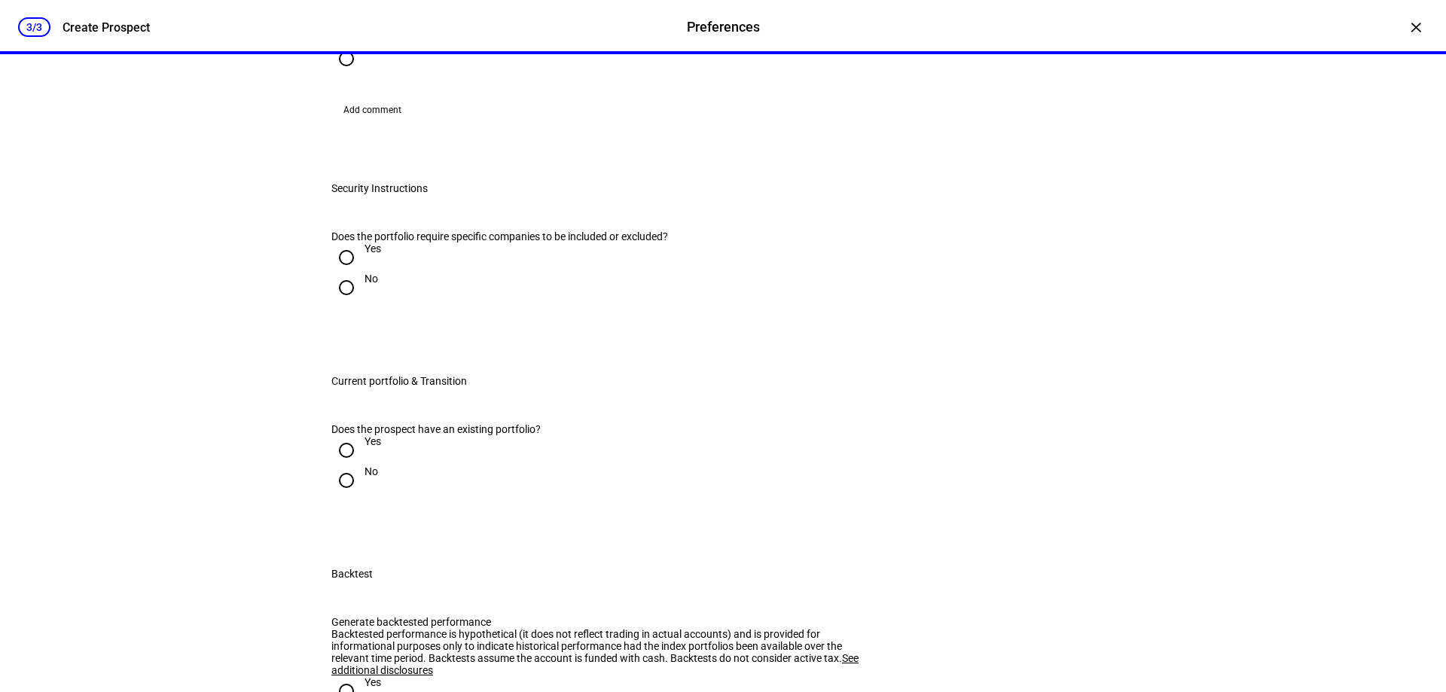
scroll to position [1582, 0]
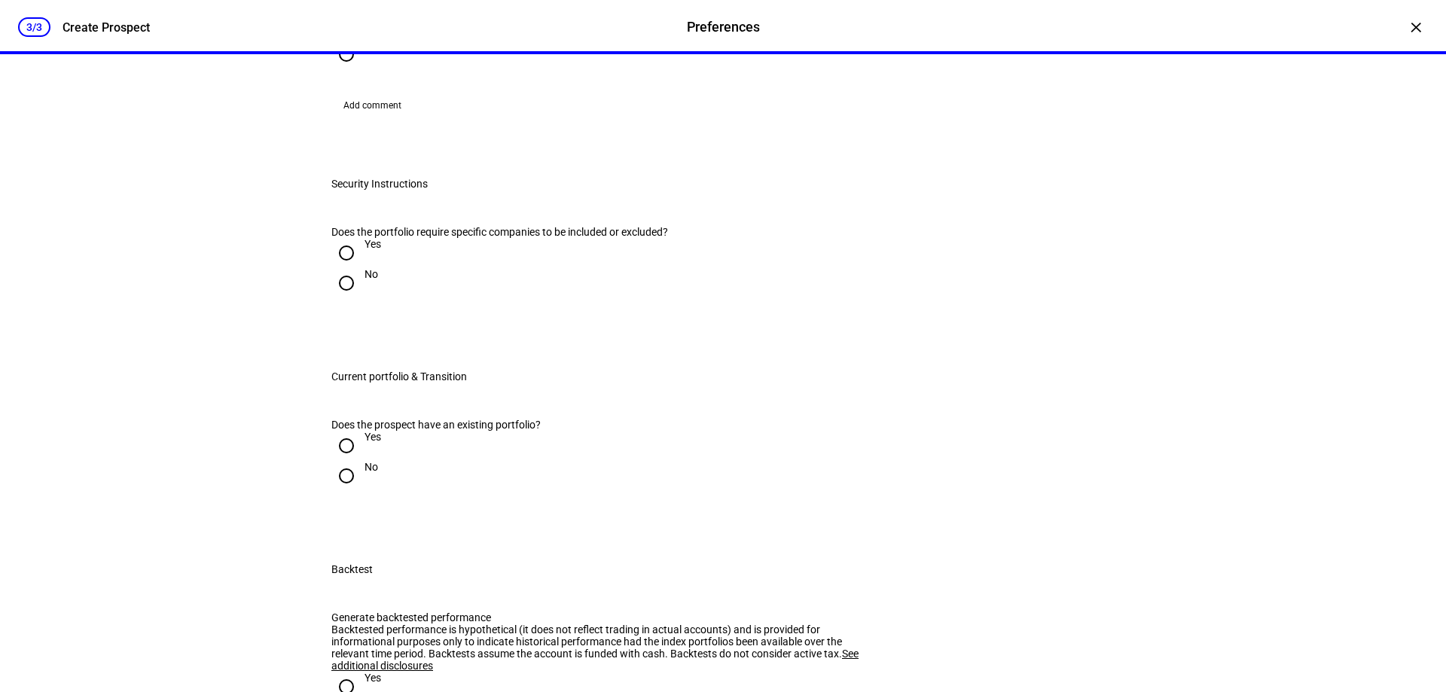
click at [341, 39] on input "Yes" at bounding box center [346, 24] width 30 height 30
radio input "true"
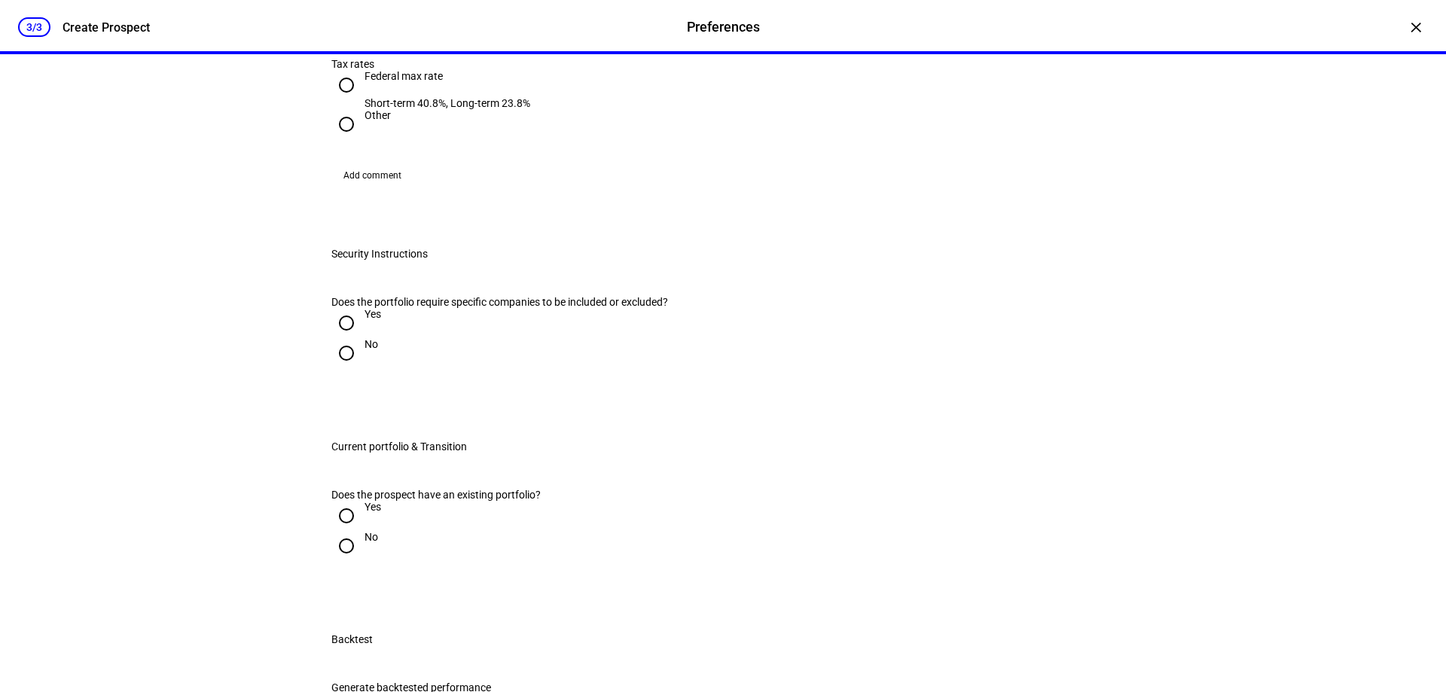
scroll to position [1808, 0]
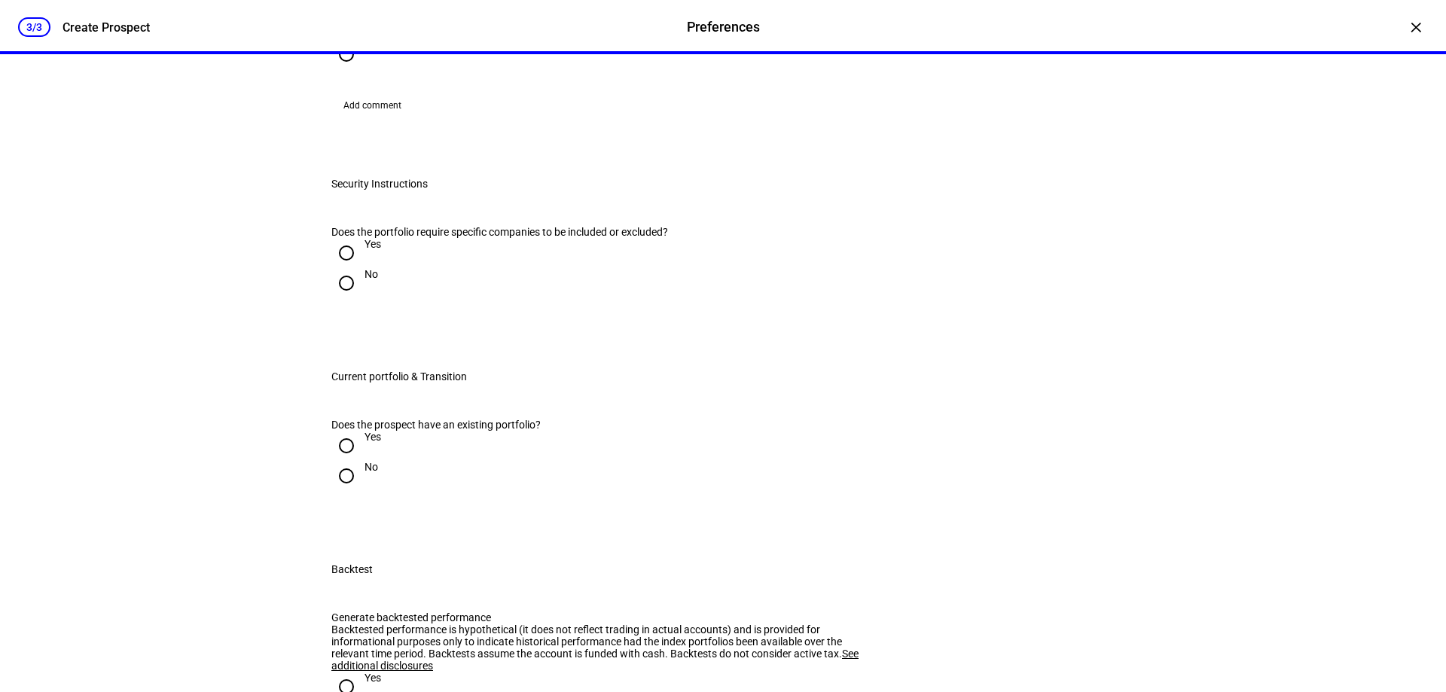
radio input "true"
click at [337, 30] on input "Federal max rate Short-term 40.8%, Long-term 23.8%" at bounding box center [346, 15] width 30 height 30
radio input "true"
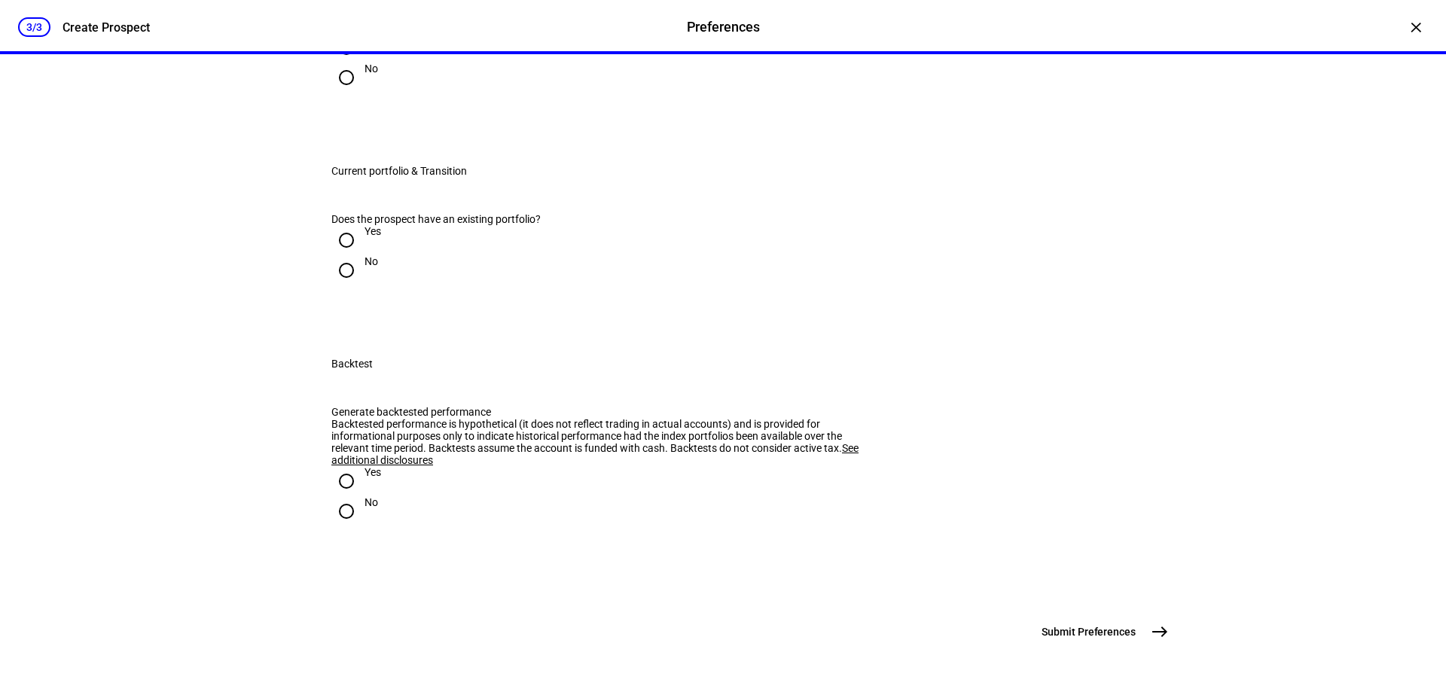
scroll to position [2109, 0]
click at [338, 93] on input "No" at bounding box center [346, 78] width 30 height 30
radio input "true"
click at [343, 255] on input "Yes" at bounding box center [346, 240] width 30 height 30
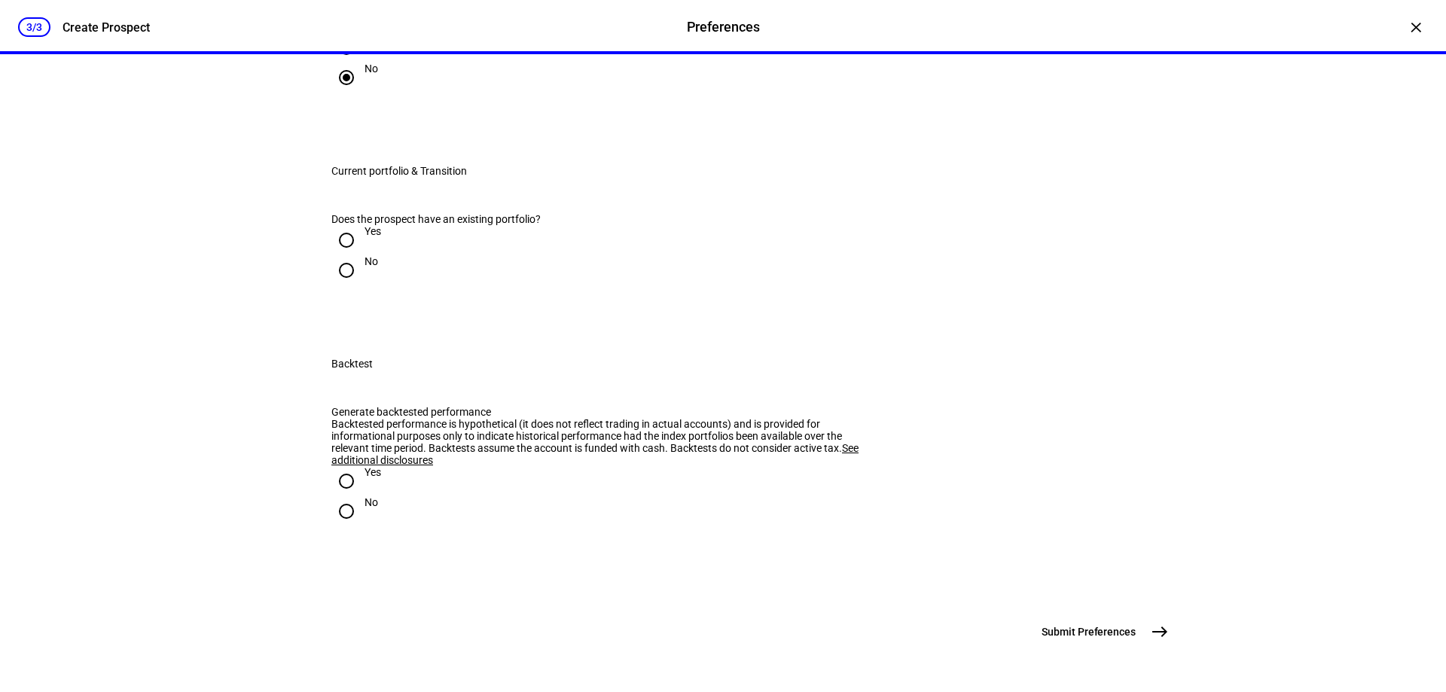
radio input "true"
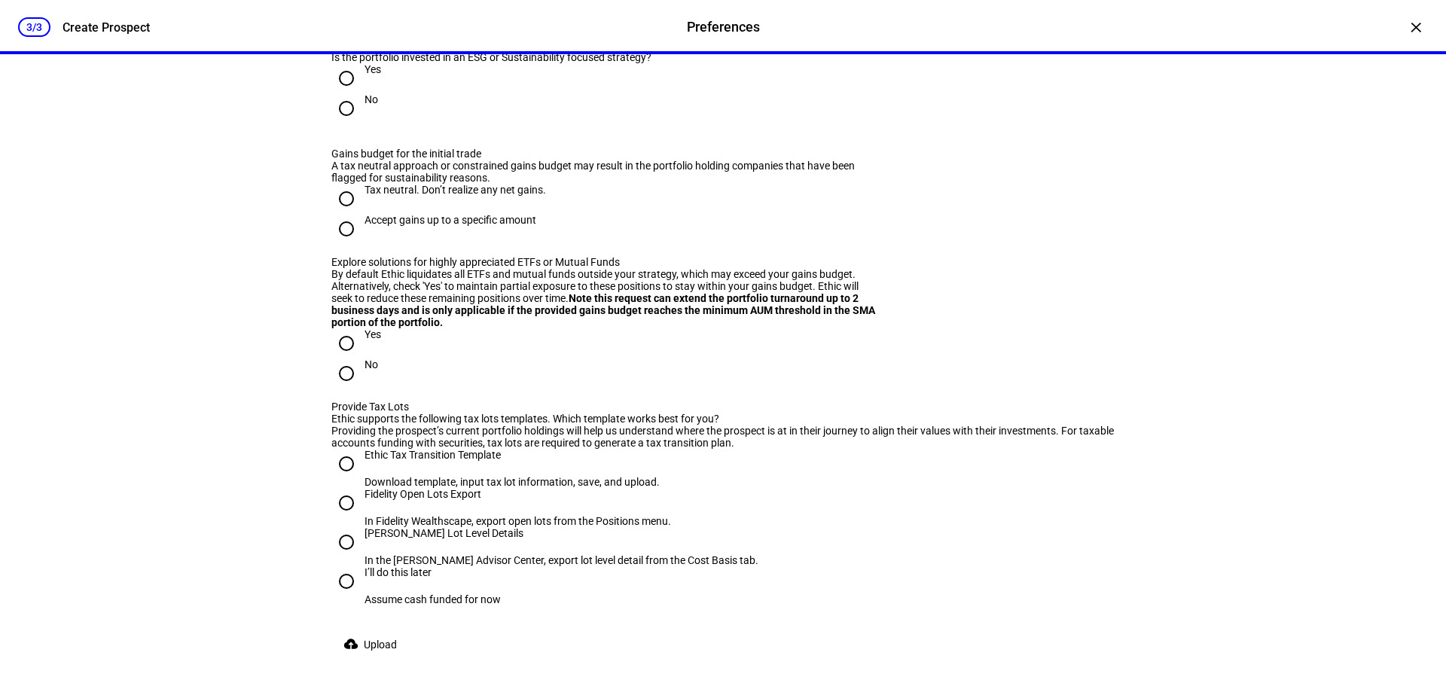
scroll to position [2335, 0]
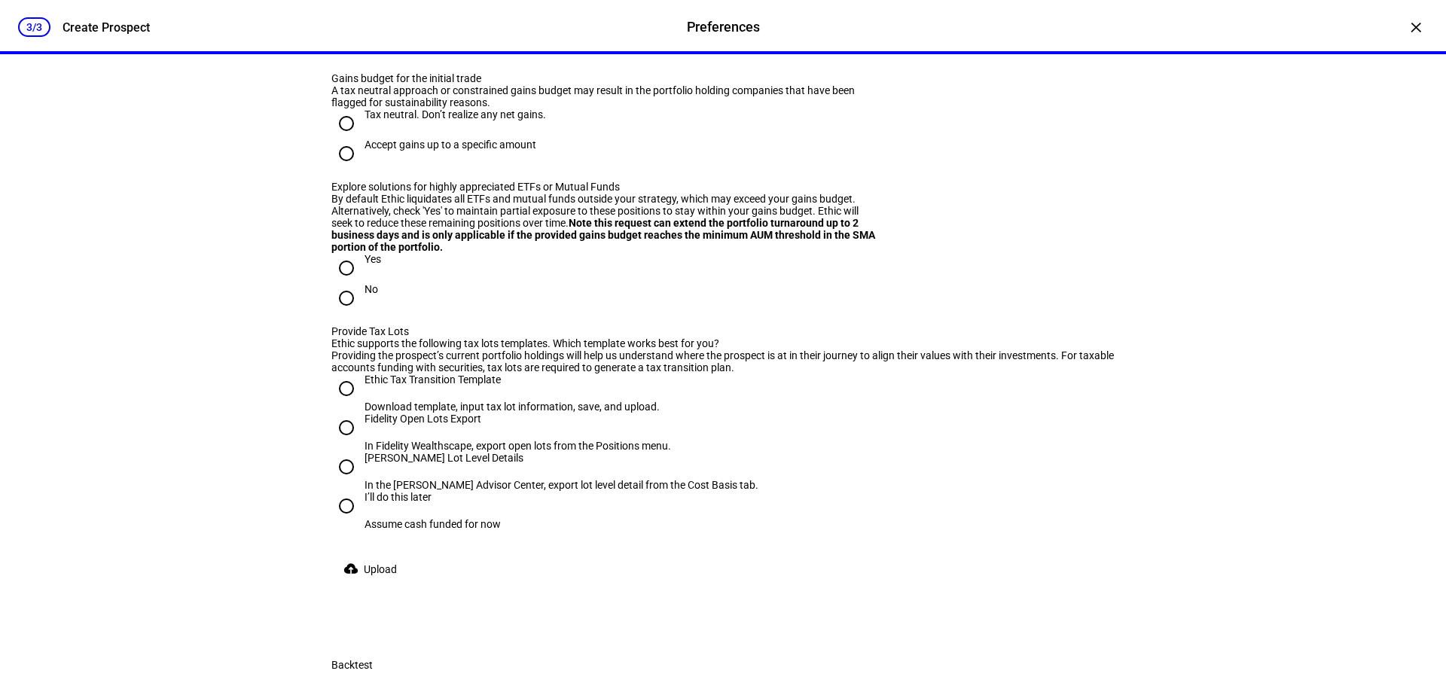
click at [336, 48] on input "No" at bounding box center [346, 33] width 30 height 30
radio input "true"
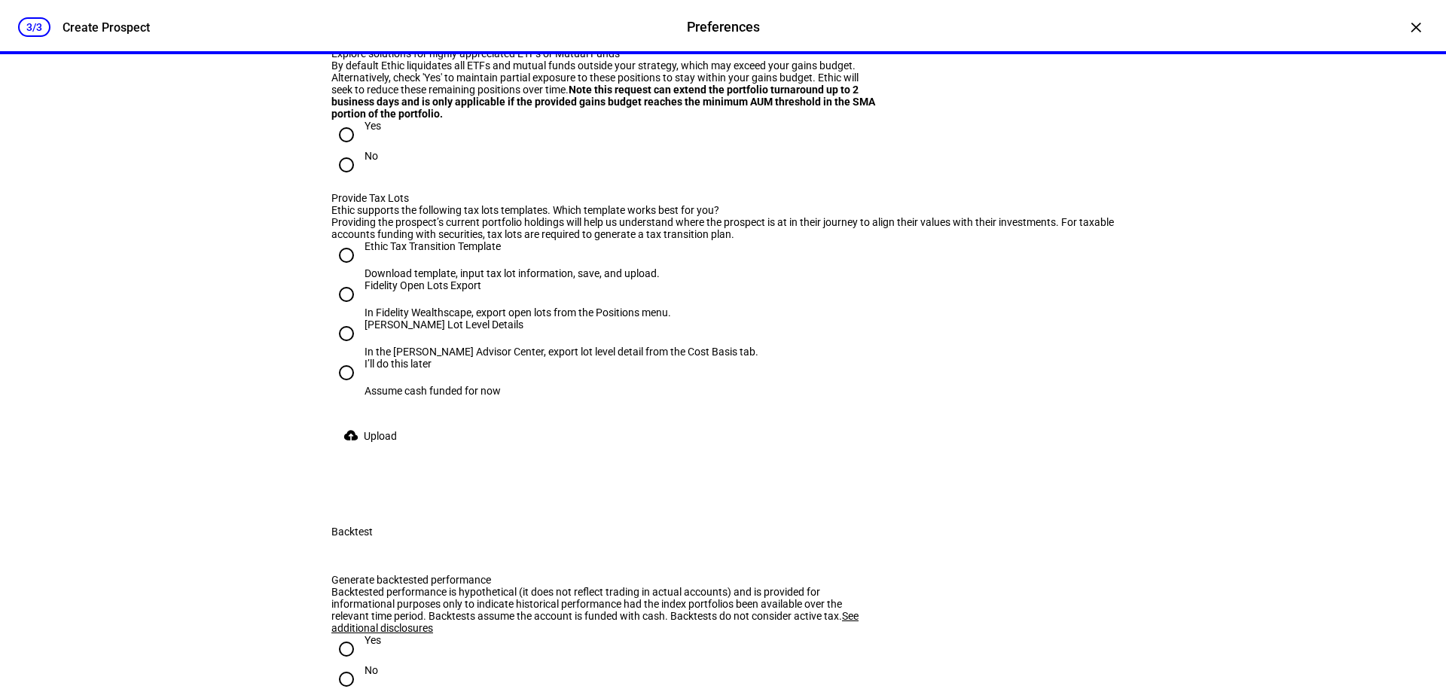
scroll to position [2486, 0]
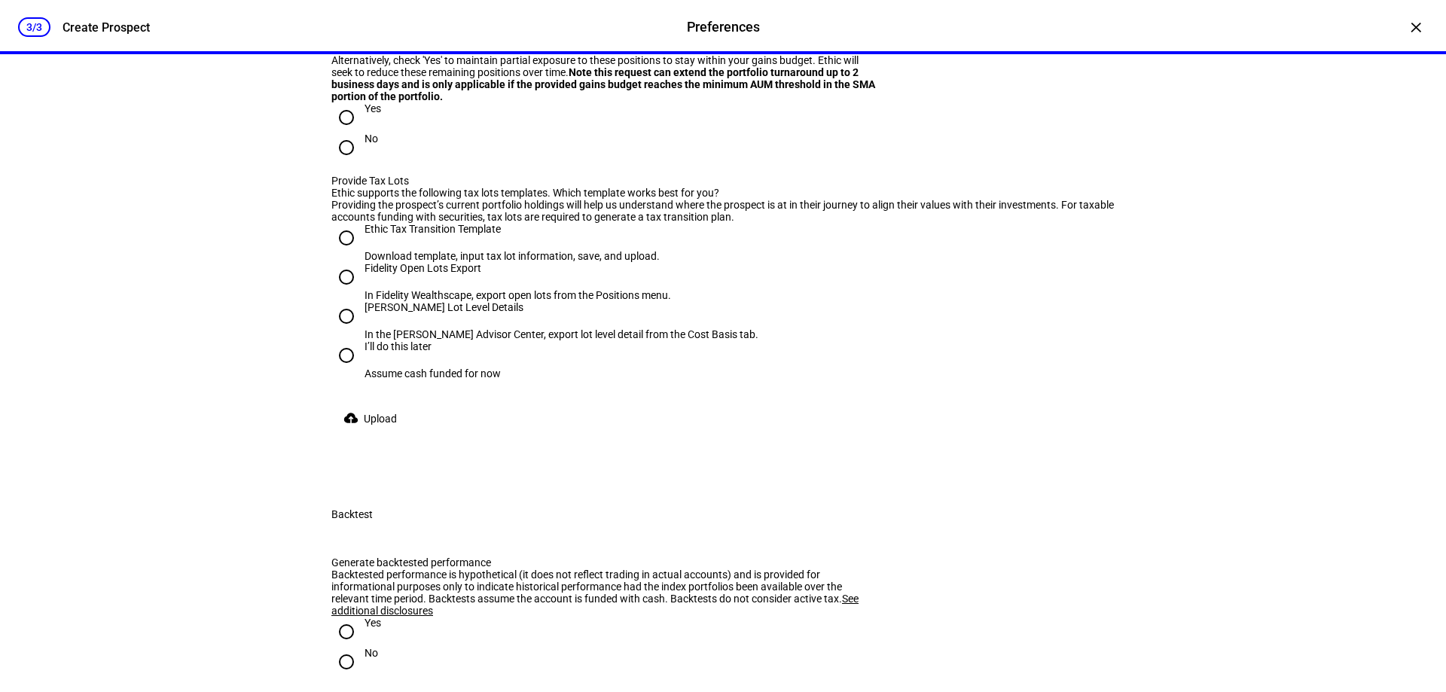
click at [338, 18] on input "Accept gains up to a specific amount" at bounding box center [346, 3] width 30 height 30
radio input "true"
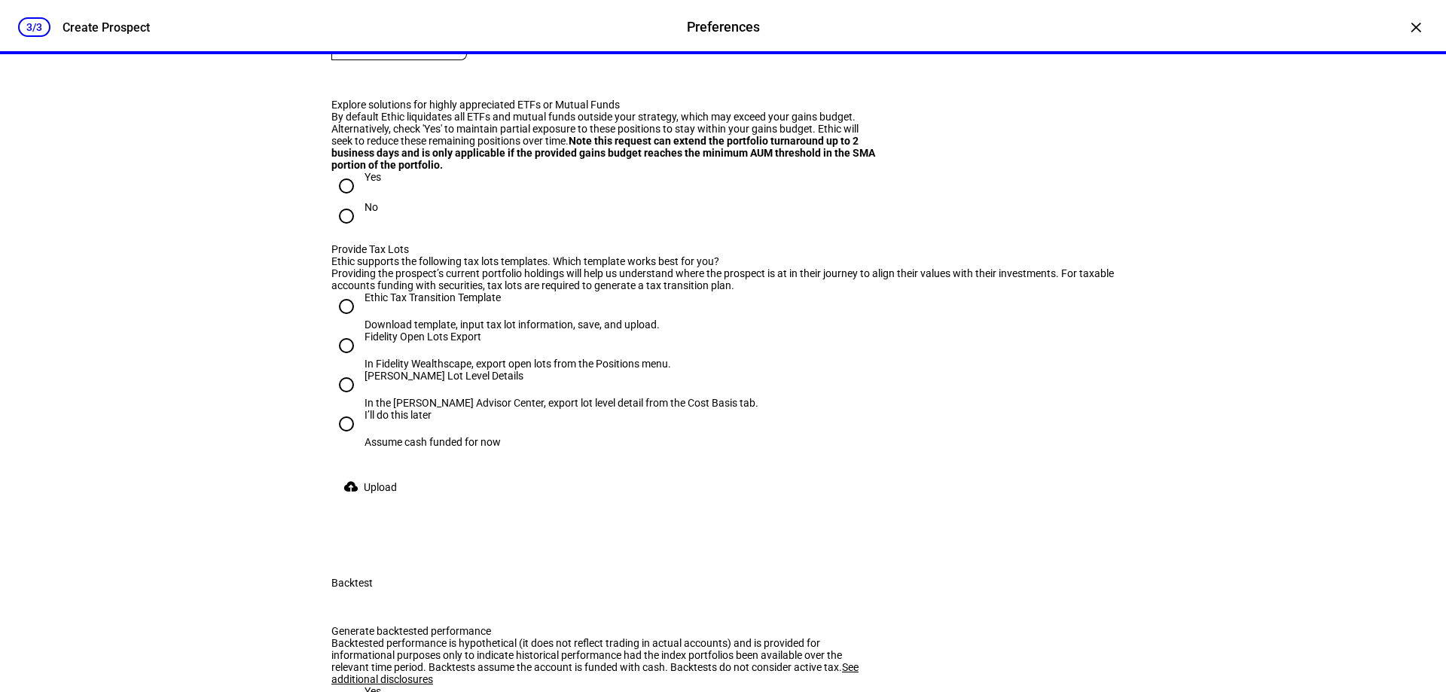
click at [389, 46] on mat-label "Max gains budget*" at bounding box center [379, 40] width 88 height 12
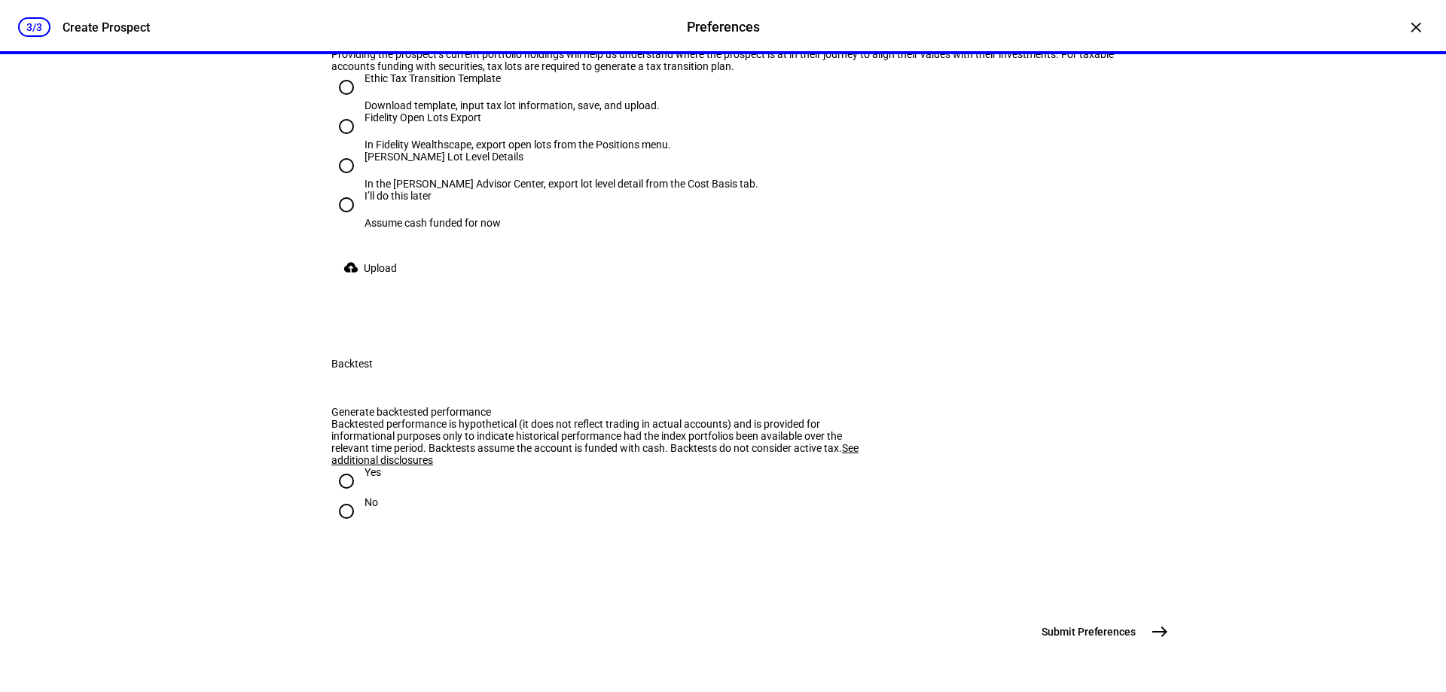
scroll to position [2787, 0]
type input "30,000"
radio input "true"
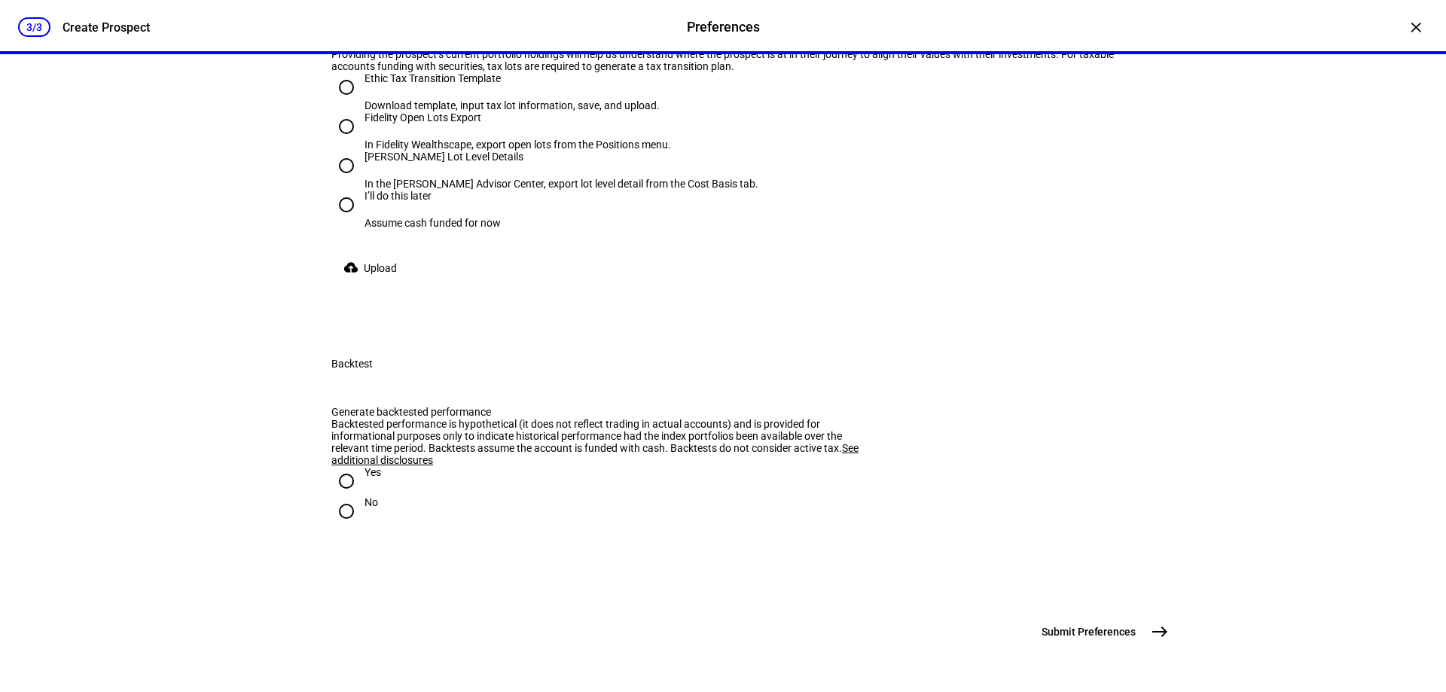
click at [337, 220] on input "I’ll do this later Assume cash funded for now" at bounding box center [346, 205] width 30 height 30
radio input "true"
drag, startPoint x: 338, startPoint y: 480, endPoint x: 627, endPoint y: 527, distance: 293.1
click at [346, 496] on input "No" at bounding box center [346, 511] width 30 height 30
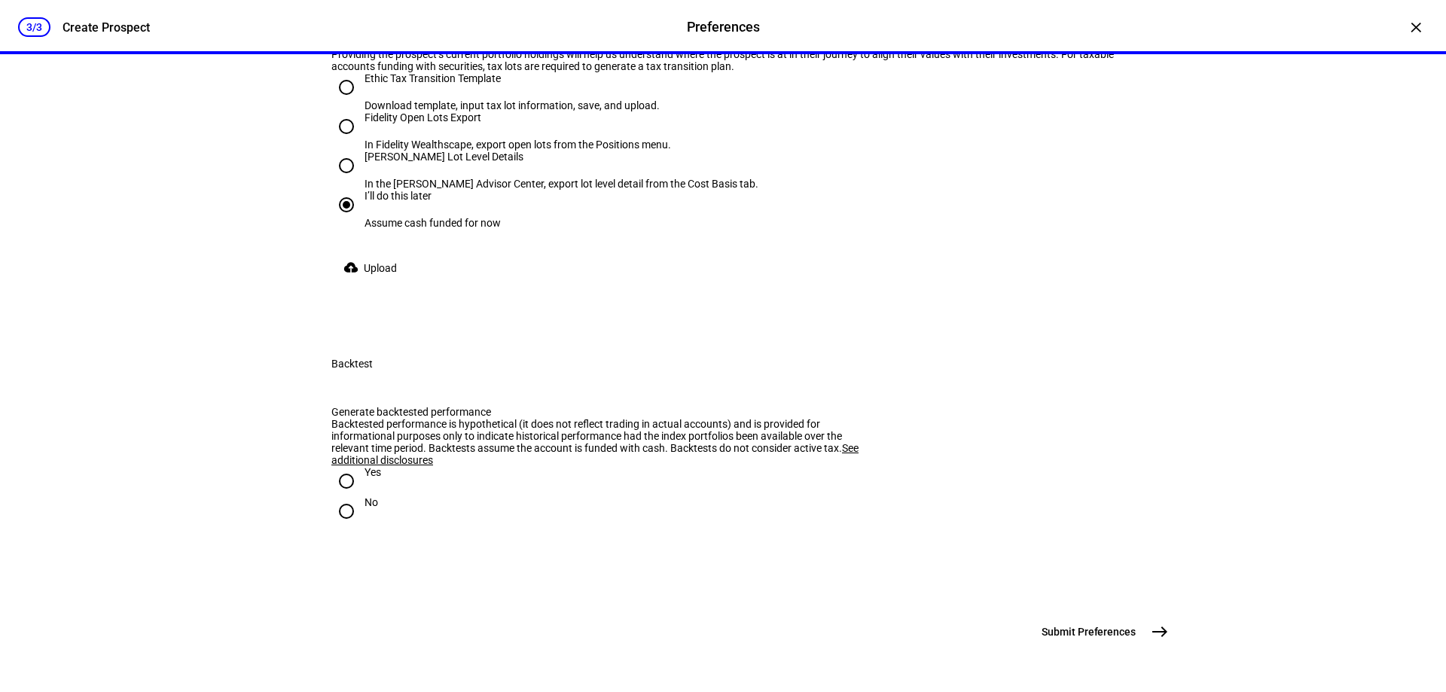
radio input "true"
click at [1151, 630] on mat-icon "east" at bounding box center [1160, 632] width 18 height 18
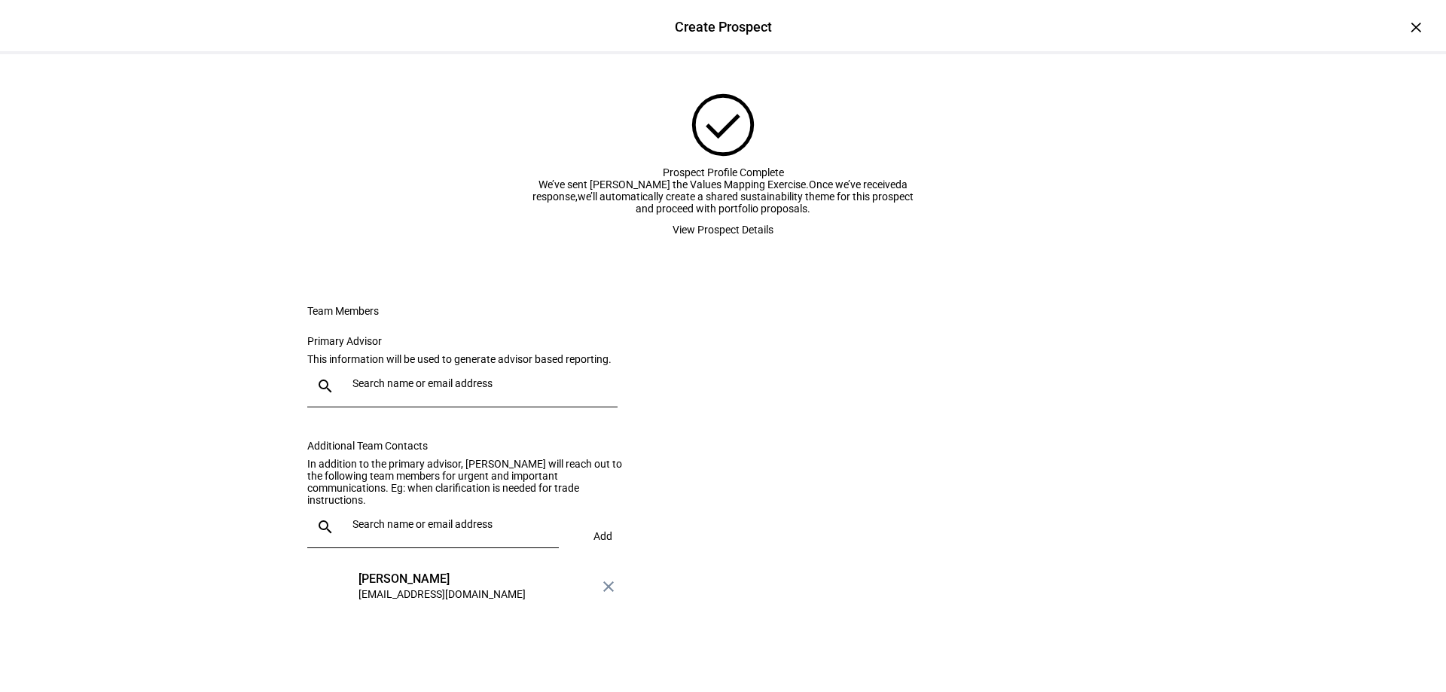
scroll to position [0, 0]
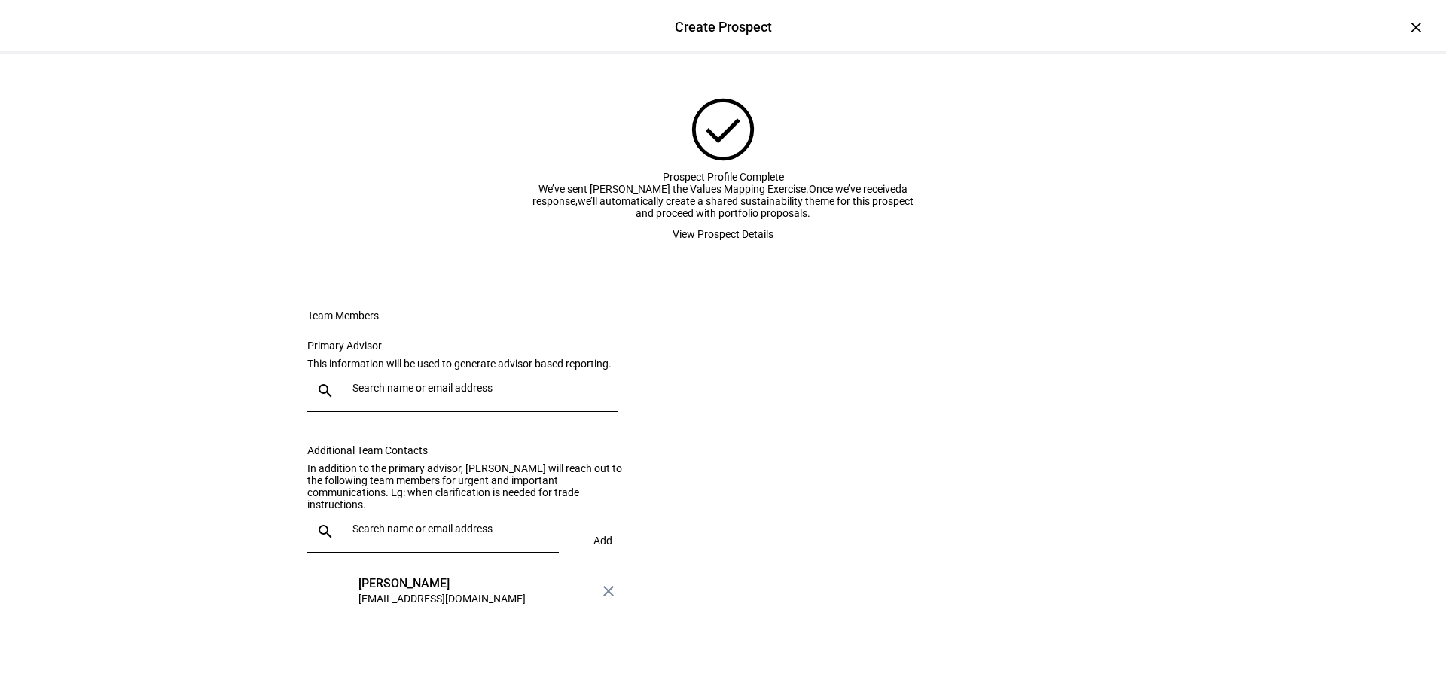
click at [708, 249] on span "View Prospect Details" at bounding box center [723, 234] width 101 height 30
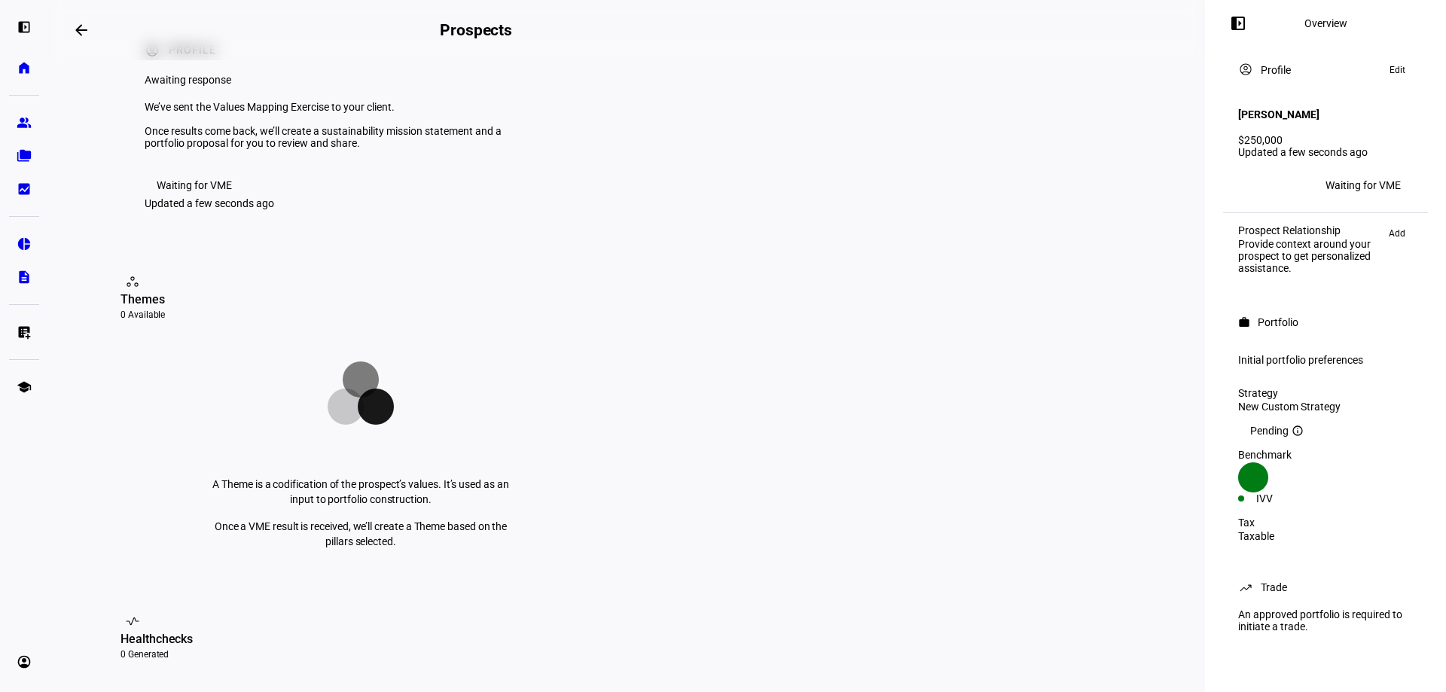
scroll to position [151, 0]
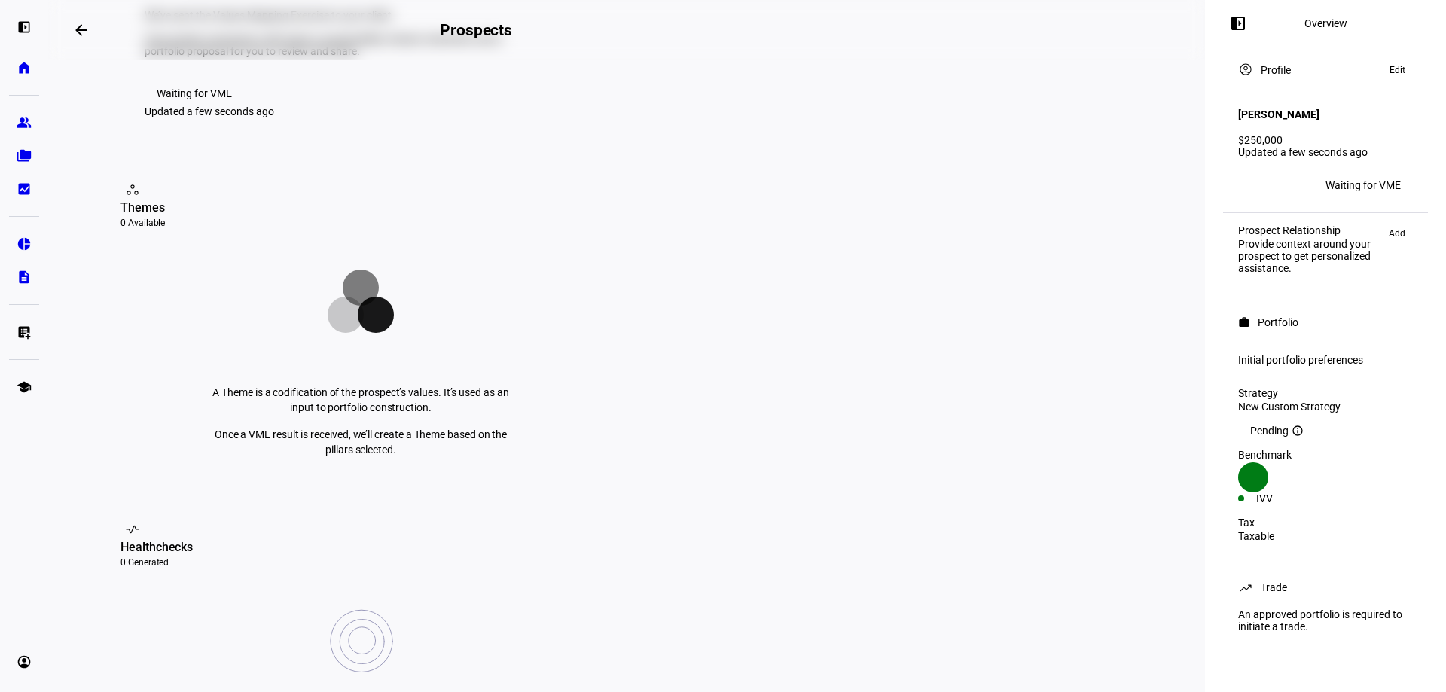
click at [80, 28] on mat-icon "arrow_backwards" at bounding box center [81, 30] width 18 height 18
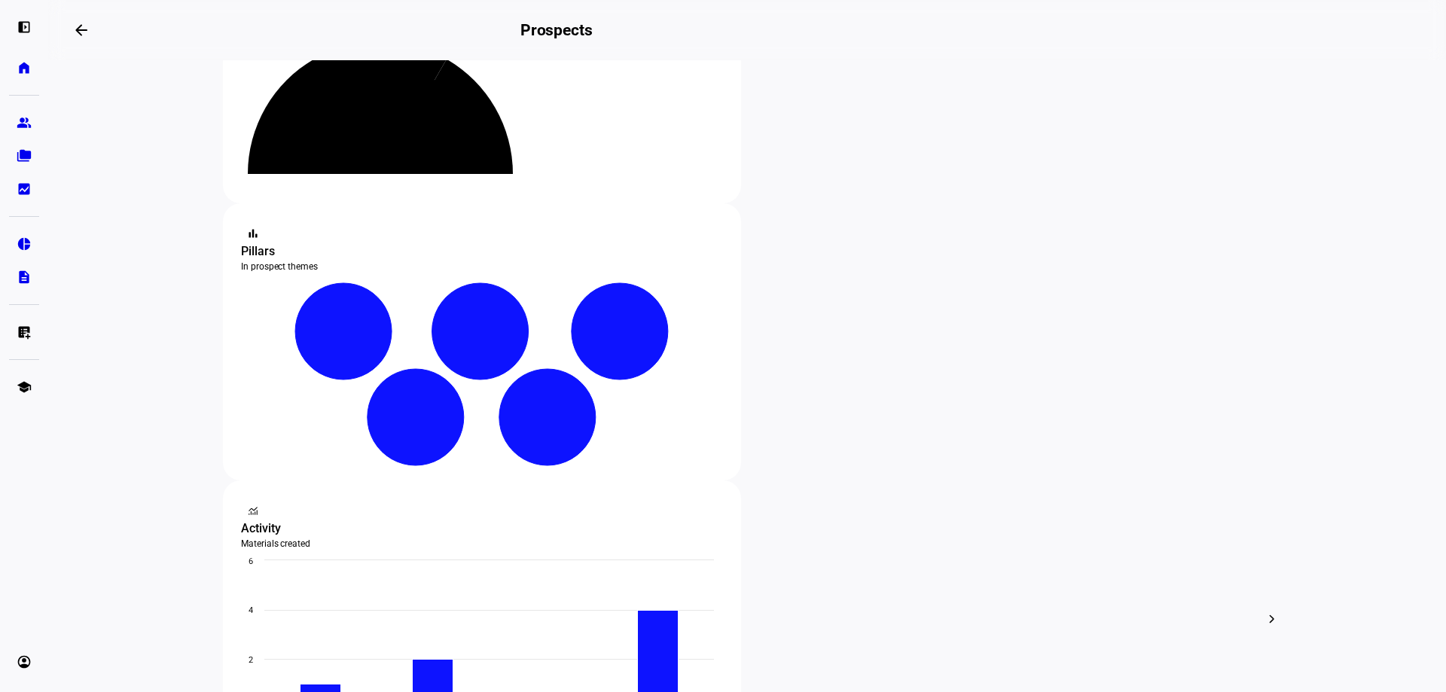
scroll to position [72, 0]
